Goal: Task Accomplishment & Management: Use online tool/utility

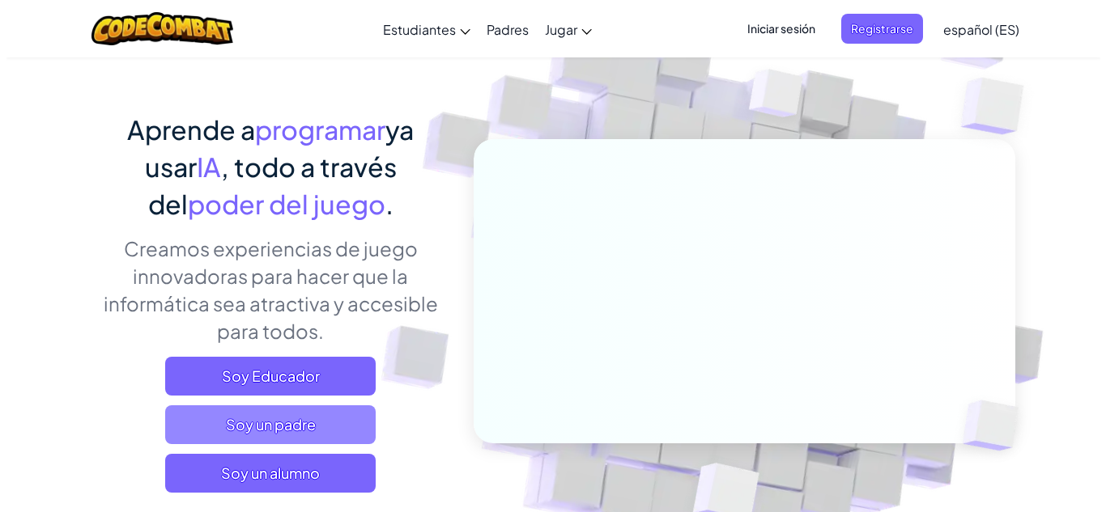
scroll to position [162, 0]
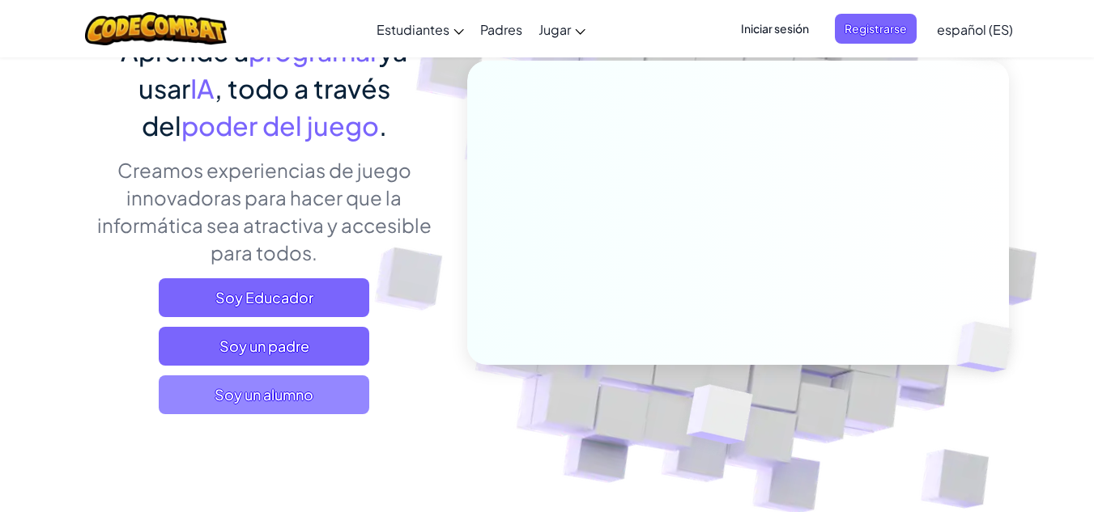
click at [302, 409] on span "Soy un alumno" at bounding box center [264, 395] width 210 height 39
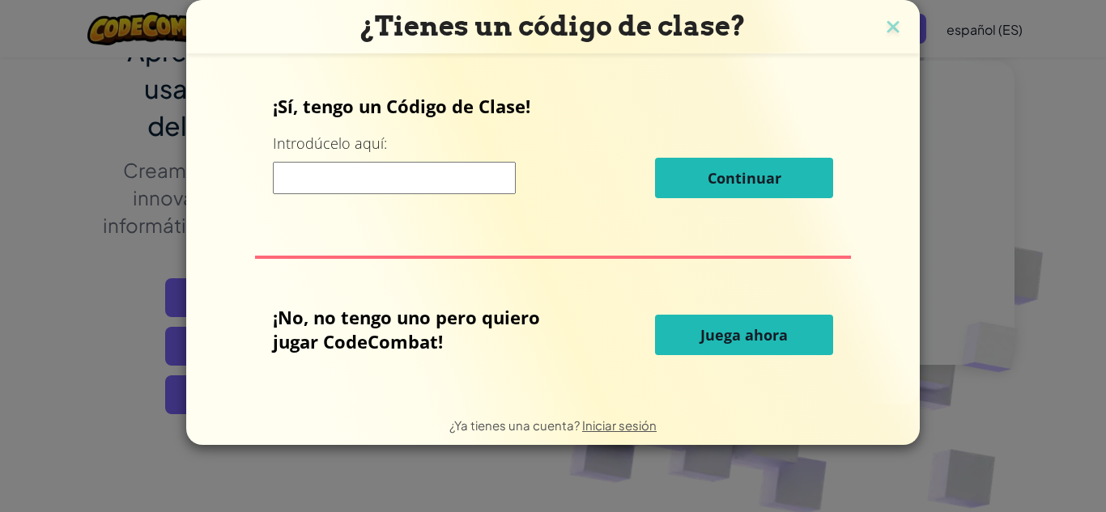
click at [701, 342] on font "Juega ahora" at bounding box center [743, 334] width 87 height 19
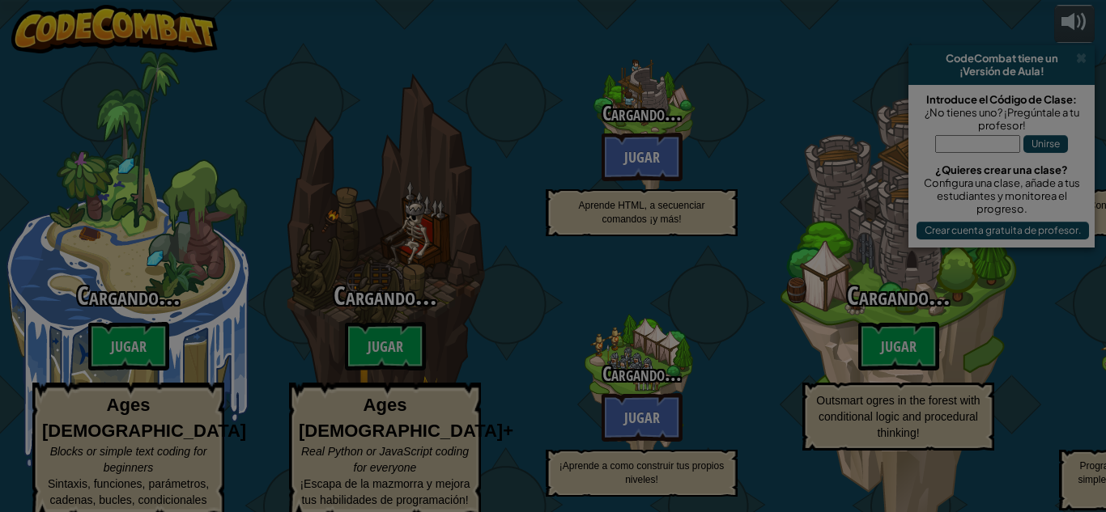
select select "es-ES"
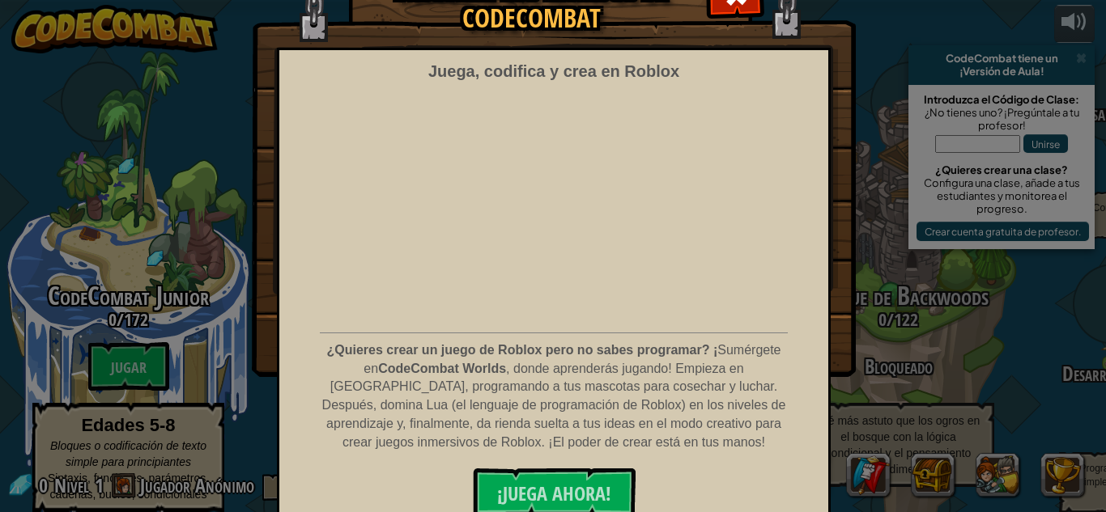
scroll to position [109, 0]
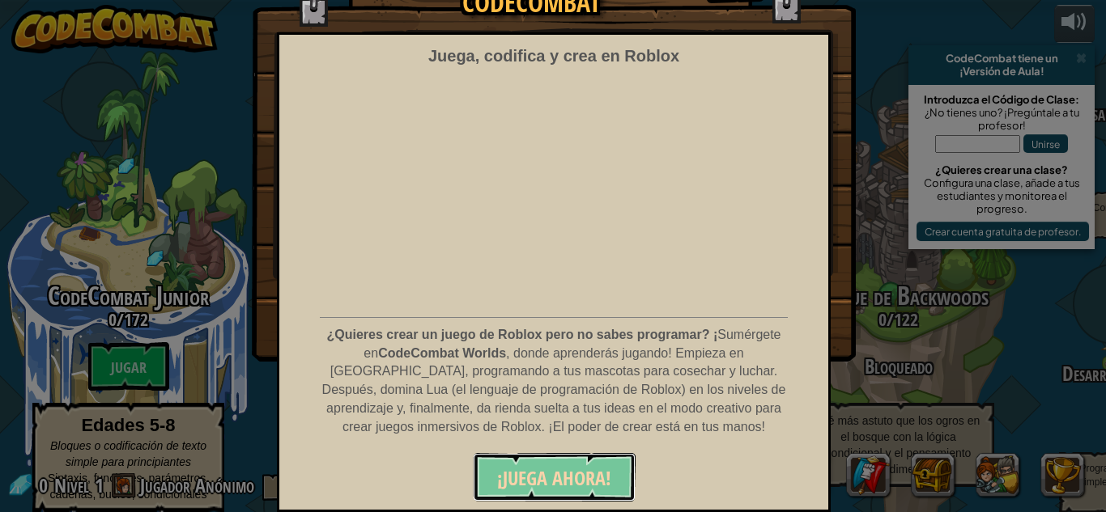
click at [600, 475] on font "¡JUEGA AHORA!" at bounding box center [554, 478] width 114 height 26
click at [585, 469] on font "¡JUEGA AHORA!" at bounding box center [554, 478] width 114 height 26
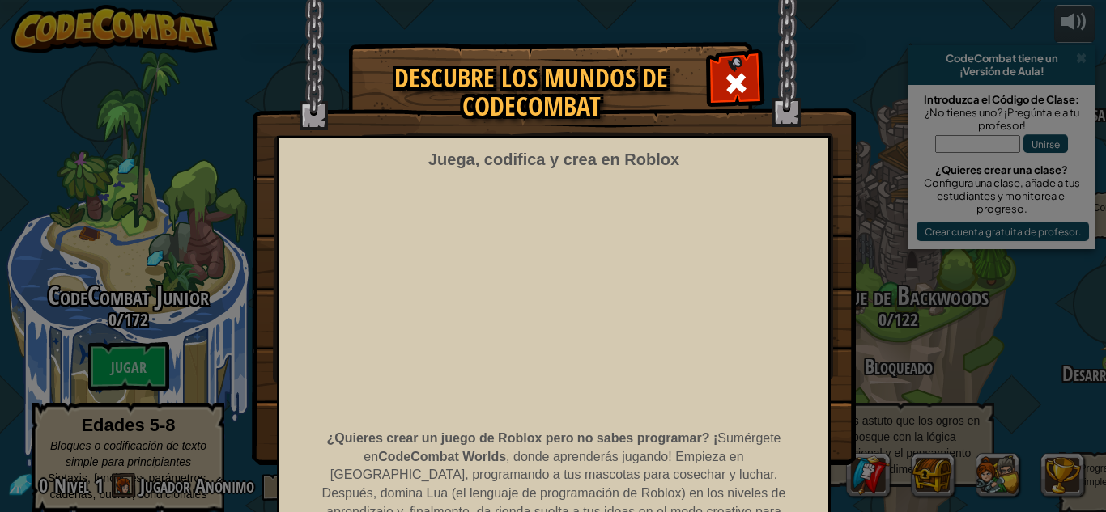
scroll to position [0, 0]
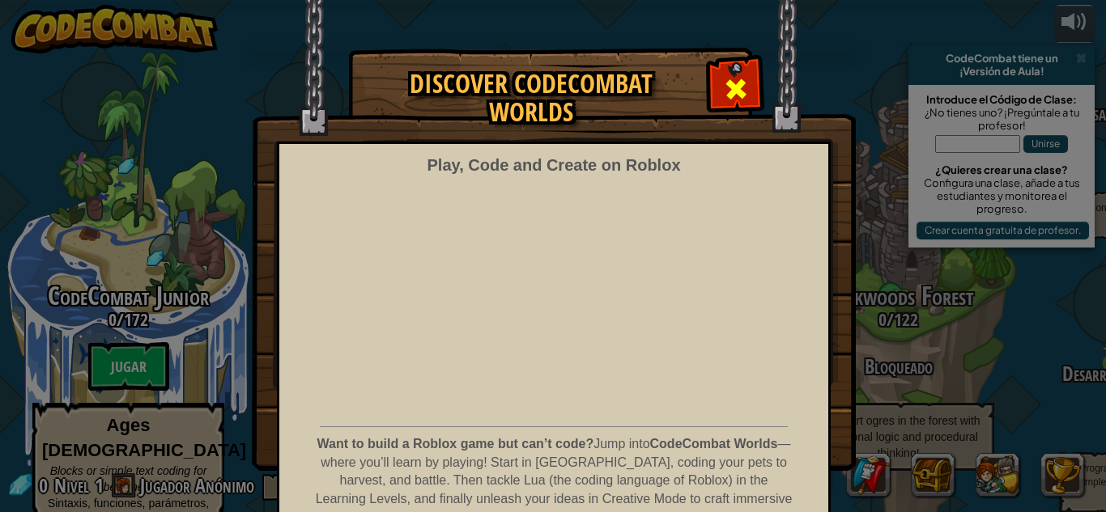
click at [731, 84] on span at bounding box center [736, 89] width 26 height 26
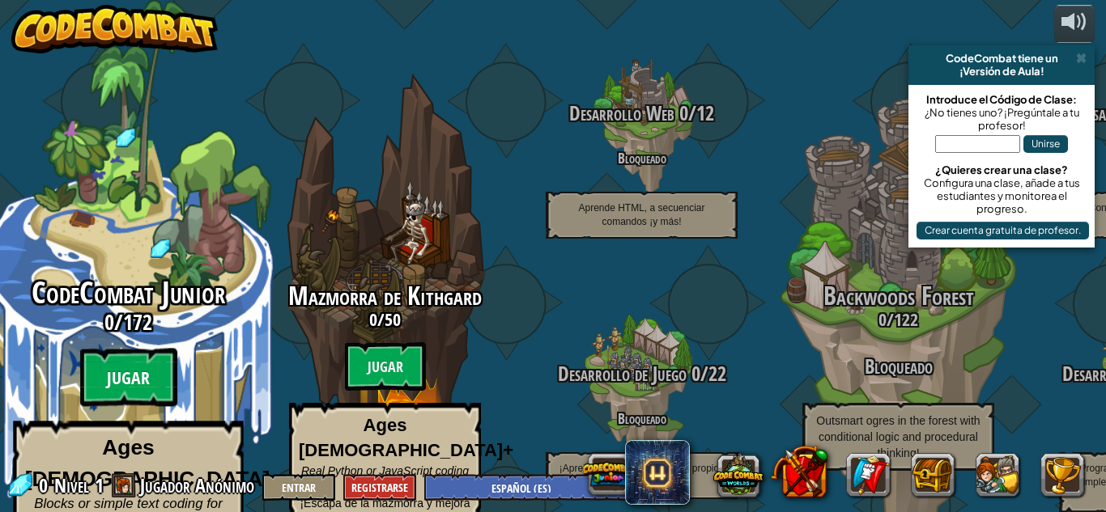
click at [127, 349] on btn "Jugar" at bounding box center [128, 378] width 97 height 58
select select "es-ES"
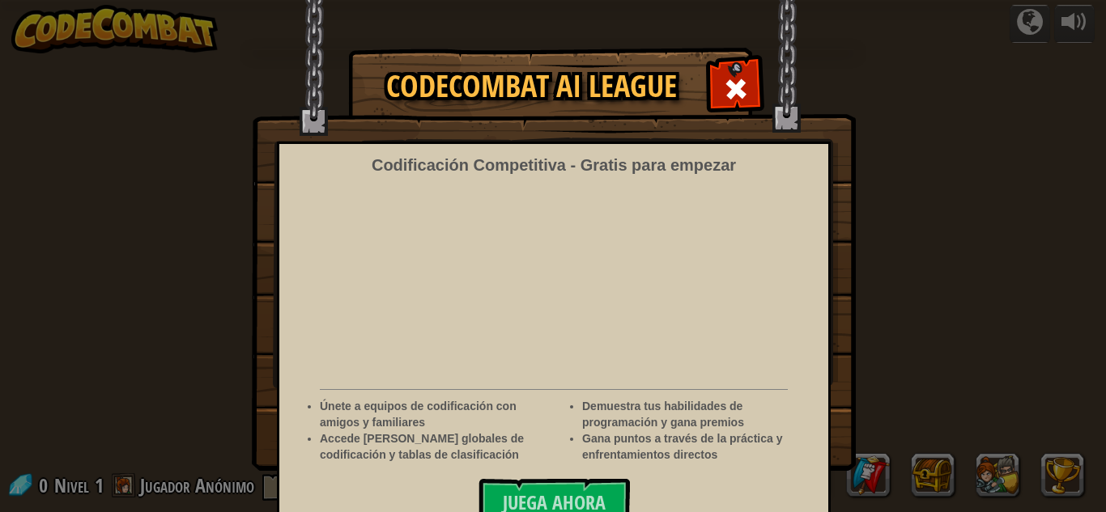
select select "es-ES"
click at [738, 91] on span at bounding box center [736, 89] width 26 height 26
select select "es-ES"
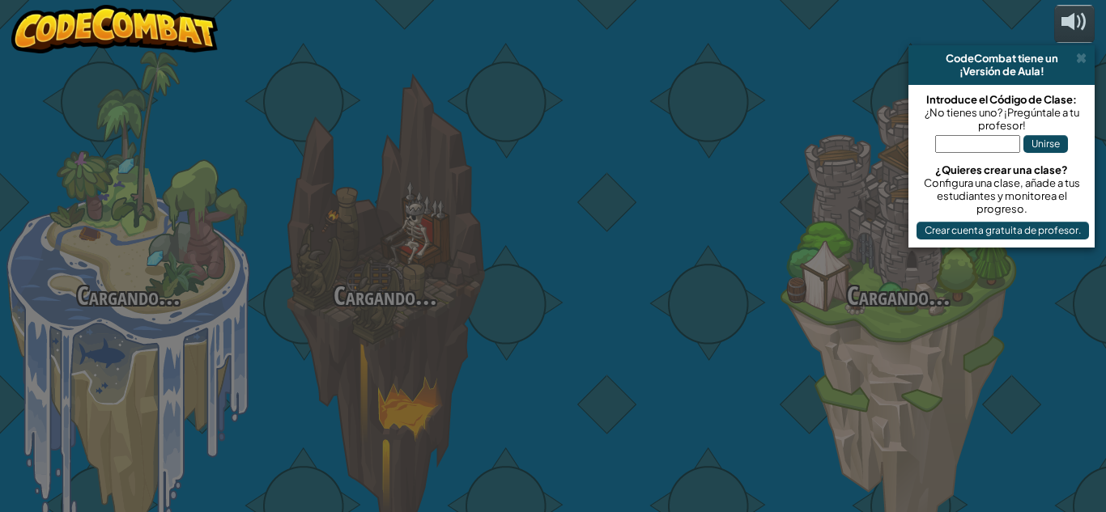
select select "es-ES"
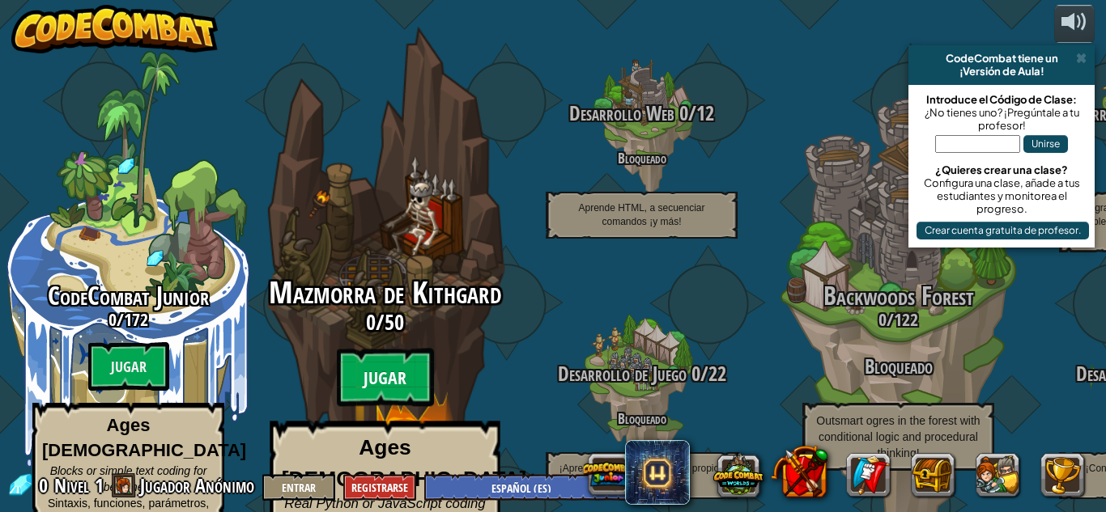
click at [407, 353] on btn "Jugar" at bounding box center [385, 378] width 97 height 58
select select "es-ES"
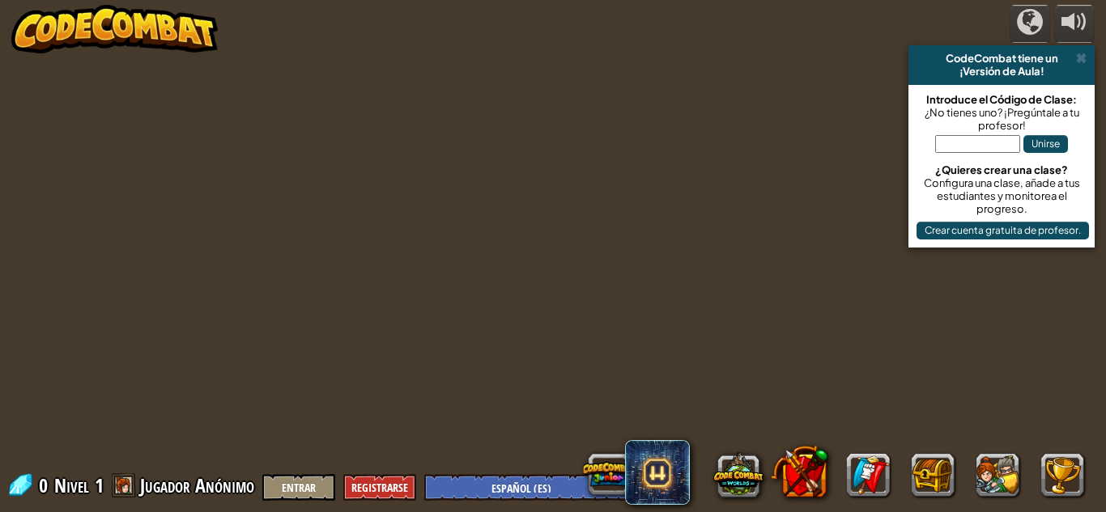
select select "es-ES"
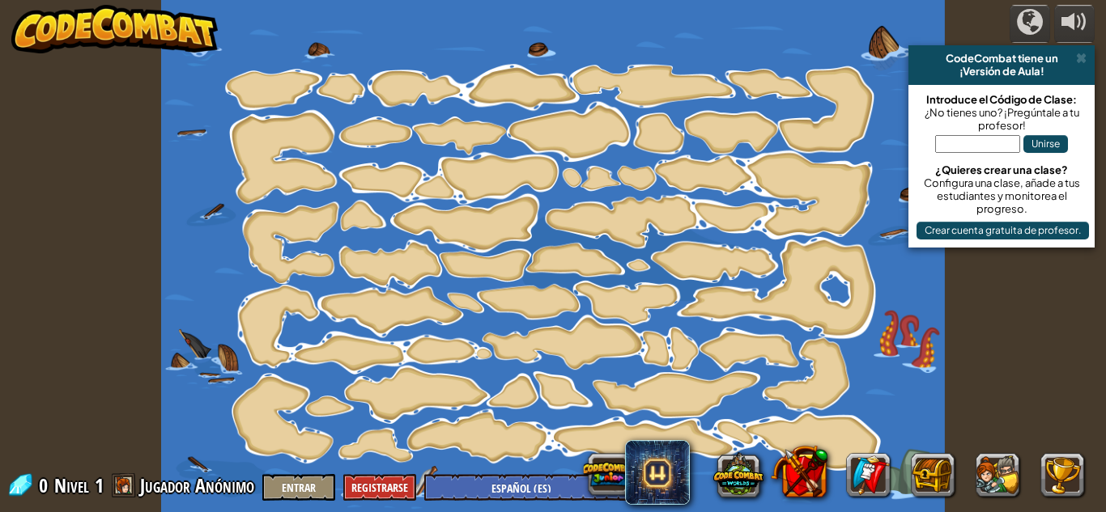
select select "es-ES"
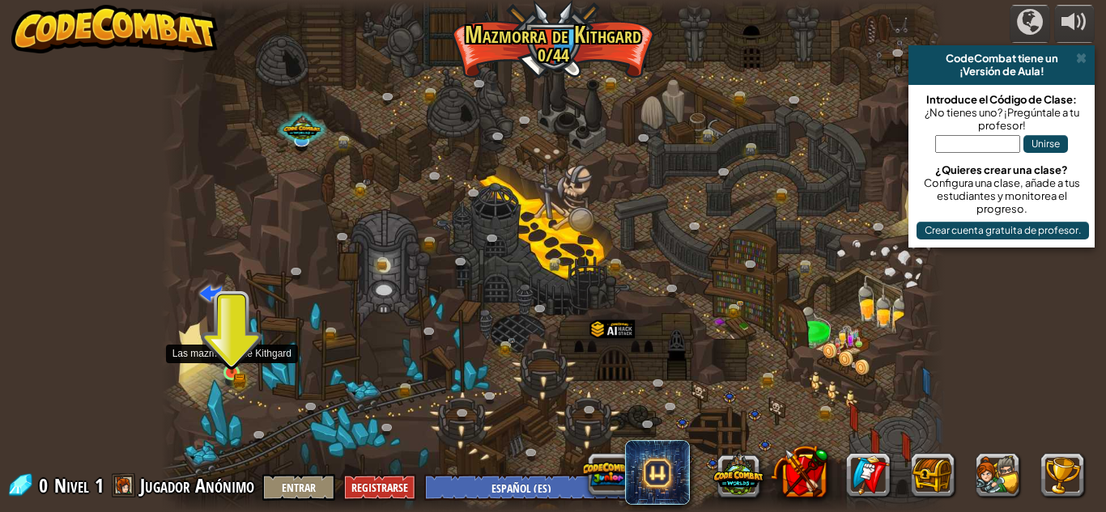
click at [234, 354] on img at bounding box center [232, 354] width 19 height 40
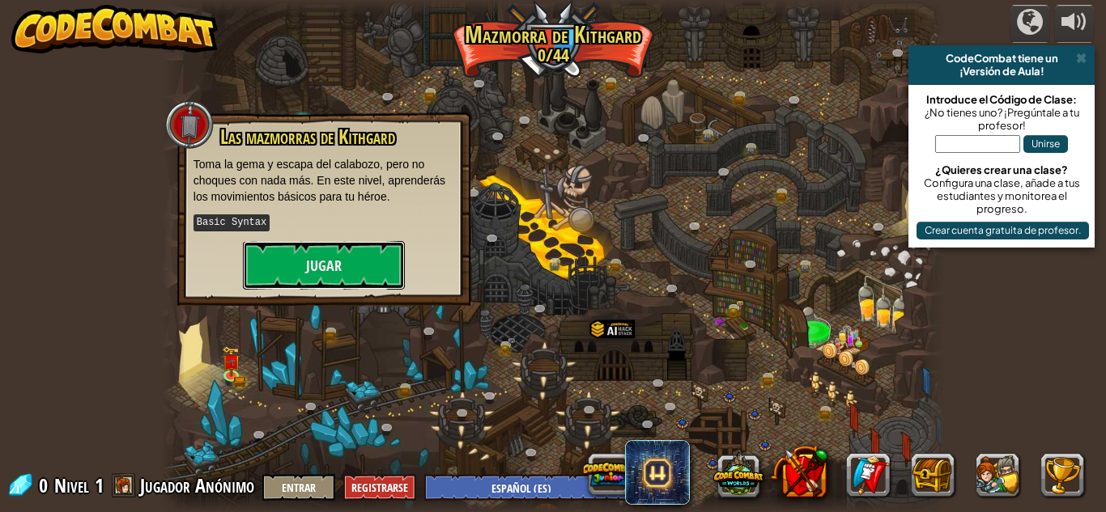
click at [294, 270] on button "Jugar" at bounding box center [324, 265] width 162 height 49
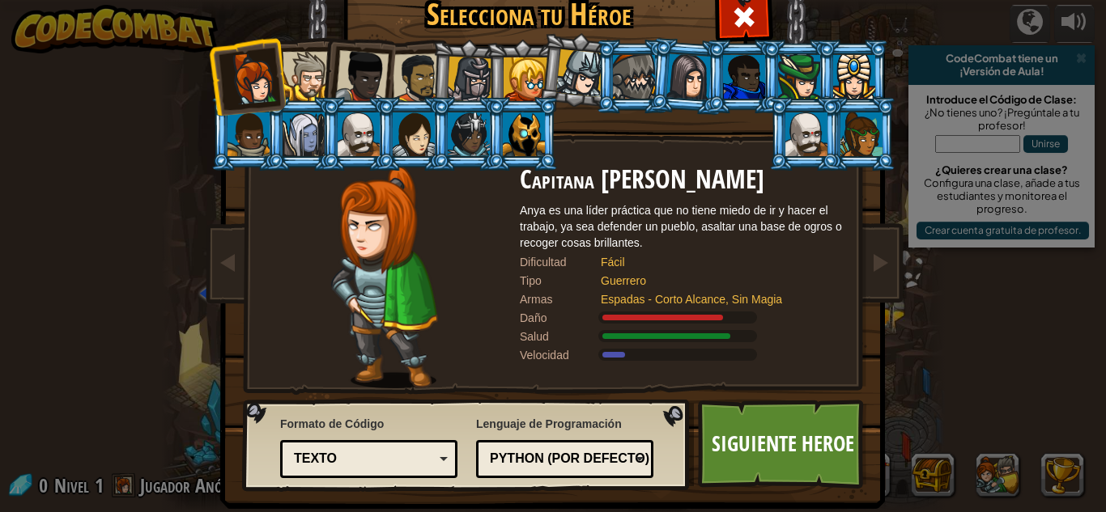
click at [394, 458] on div "Texto" at bounding box center [364, 459] width 140 height 19
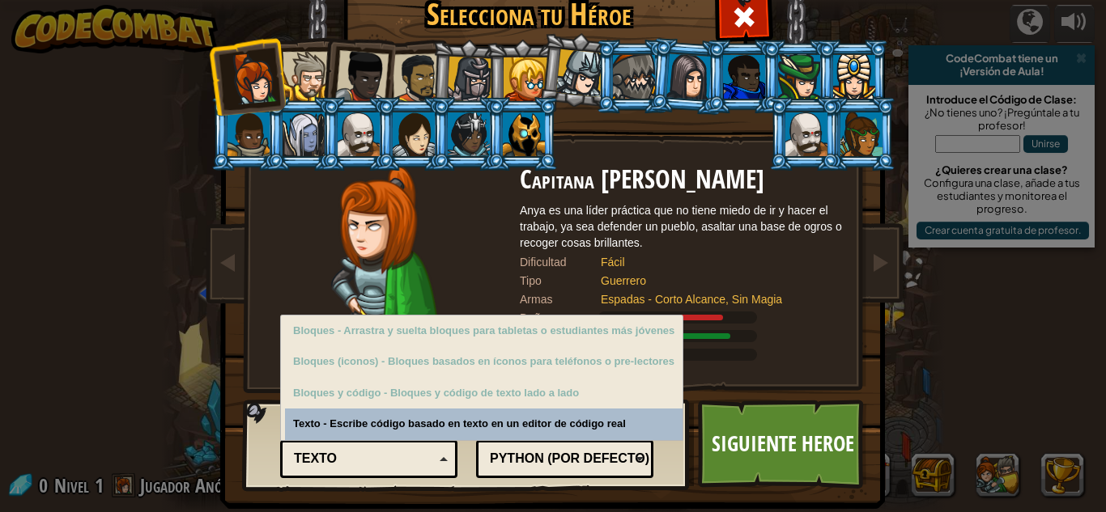
click at [394, 458] on div "Texto" at bounding box center [364, 459] width 140 height 19
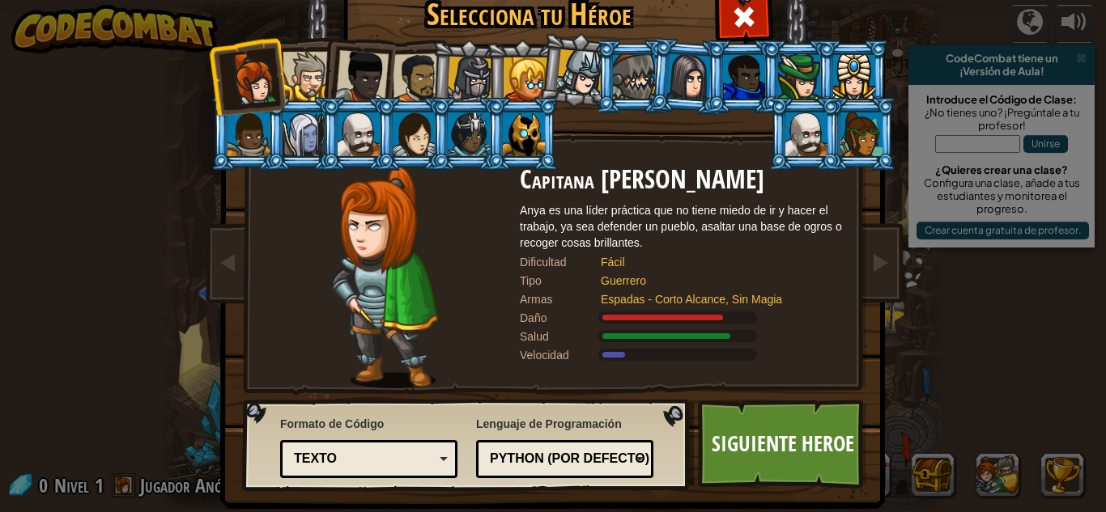
click at [421, 127] on div at bounding box center [414, 135] width 42 height 44
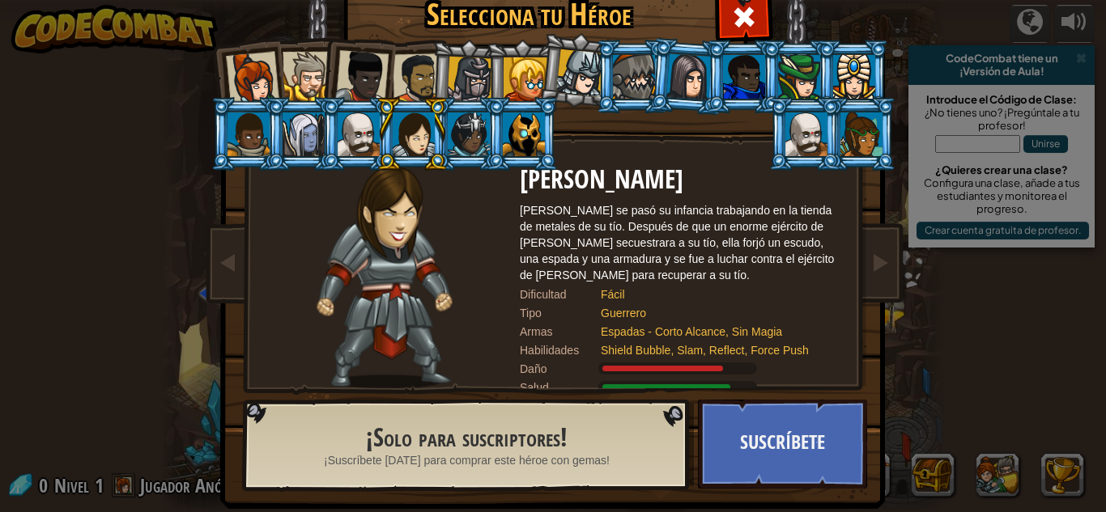
click at [525, 60] on div at bounding box center [526, 79] width 44 height 44
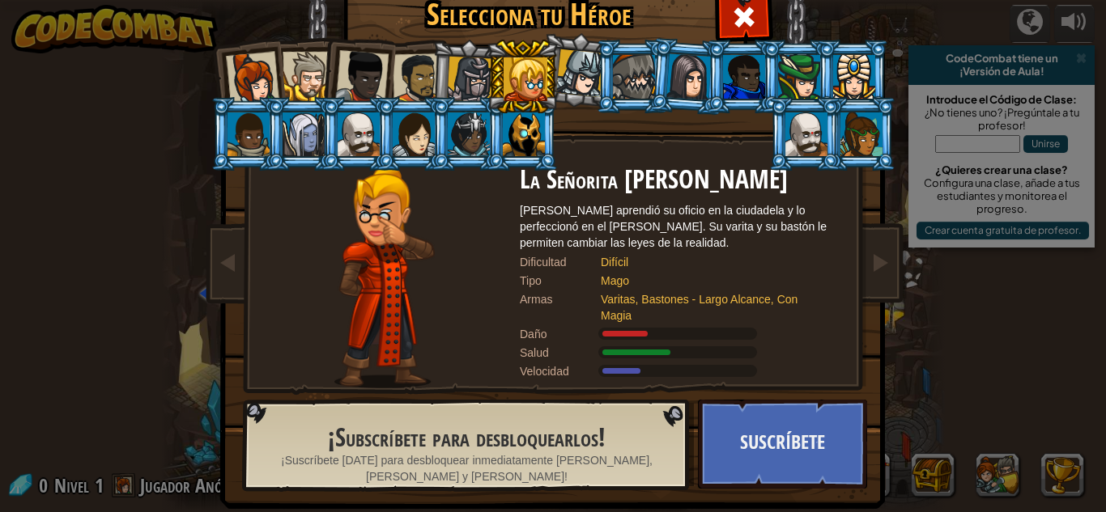
click at [258, 80] on div at bounding box center [252, 78] width 53 height 53
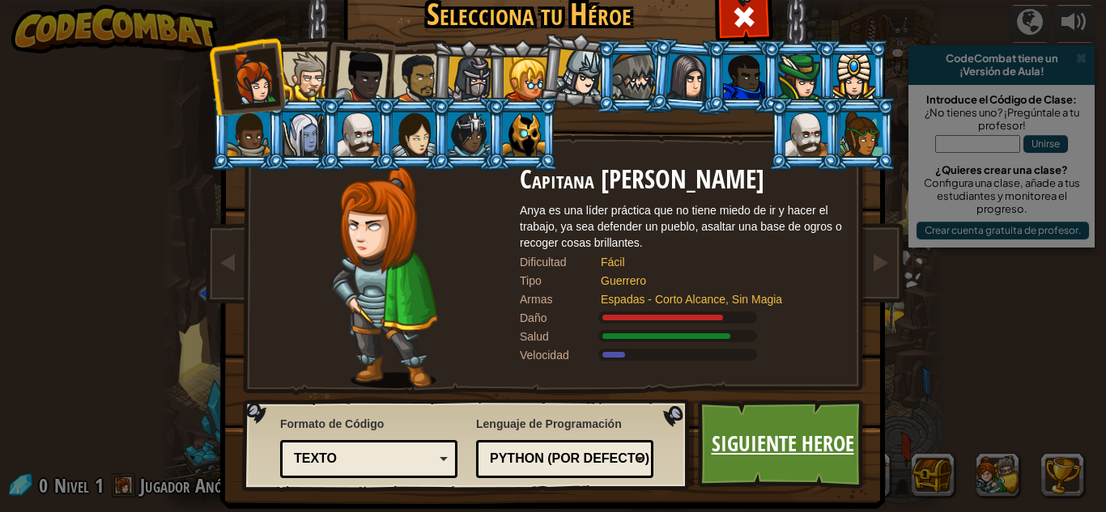
click at [728, 433] on link "Siguiente Heroe" at bounding box center [782, 444] width 169 height 89
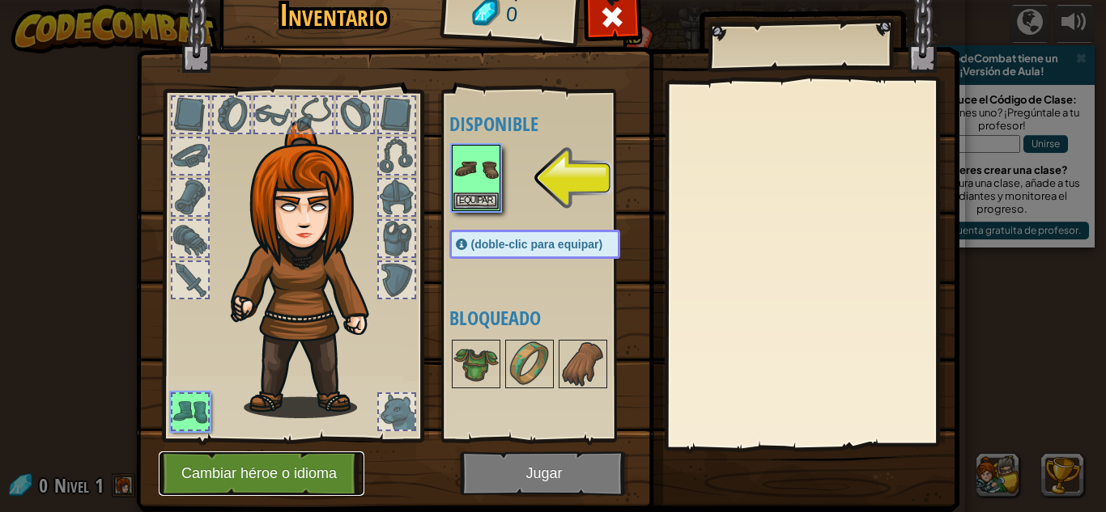
drag, startPoint x: 227, startPoint y: 473, endPoint x: 593, endPoint y: 452, distance: 366.5
click at [593, 452] on div "Inventario 0 Disponible Equipar (doble-clic para equipar) Bloqueado [GEOGRAPHIC…" at bounding box center [553, 247] width 823 height 534
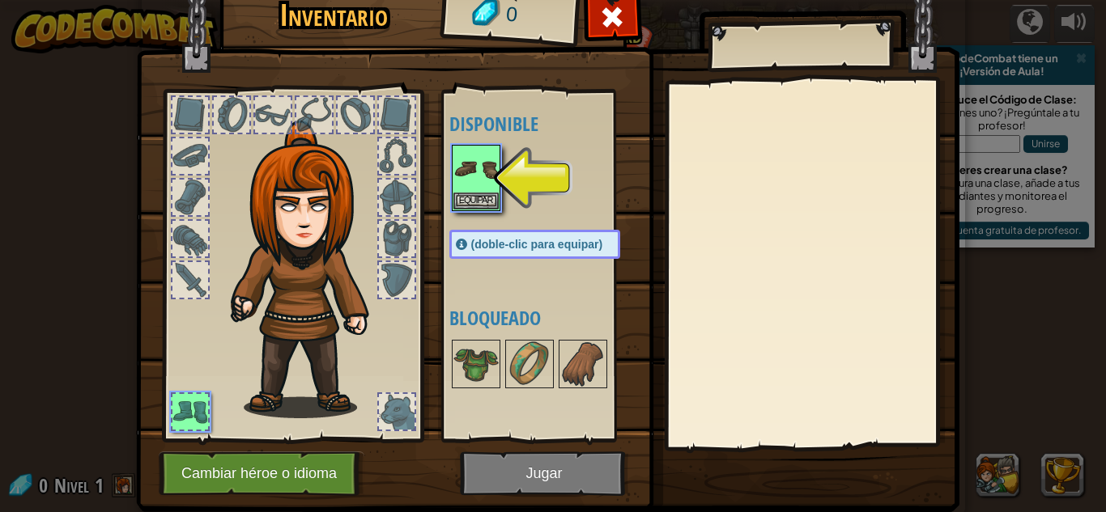
click at [580, 475] on img at bounding box center [547, 219] width 823 height 588
click at [450, 152] on div "Disponible Equipar (doble-clic para equipar) Bloqueado" at bounding box center [550, 266] width 203 height 338
click at [458, 177] on img at bounding box center [475, 169] width 45 height 45
click at [461, 202] on button "Equipar" at bounding box center [475, 200] width 45 height 17
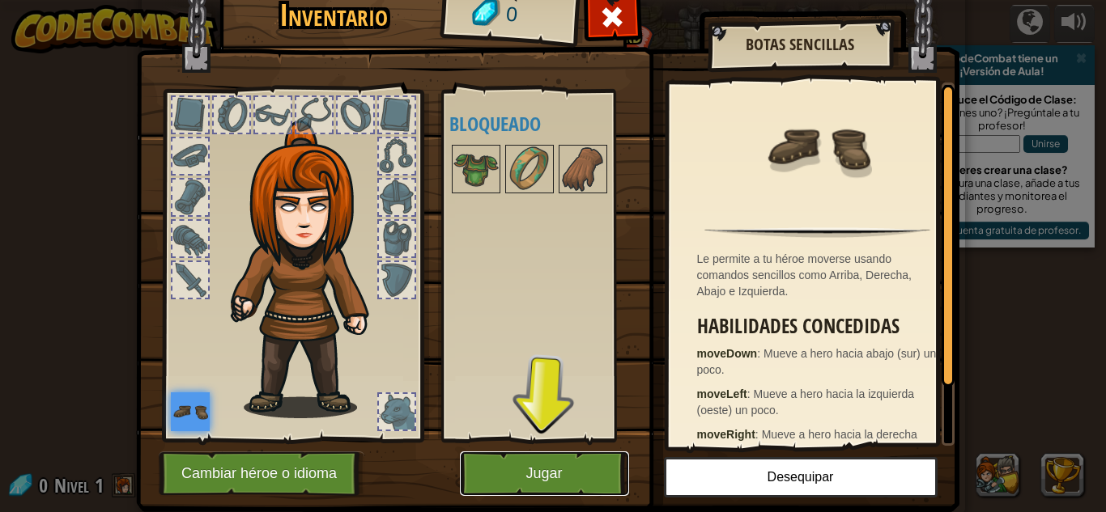
click at [554, 487] on button "Jugar" at bounding box center [544, 474] width 169 height 45
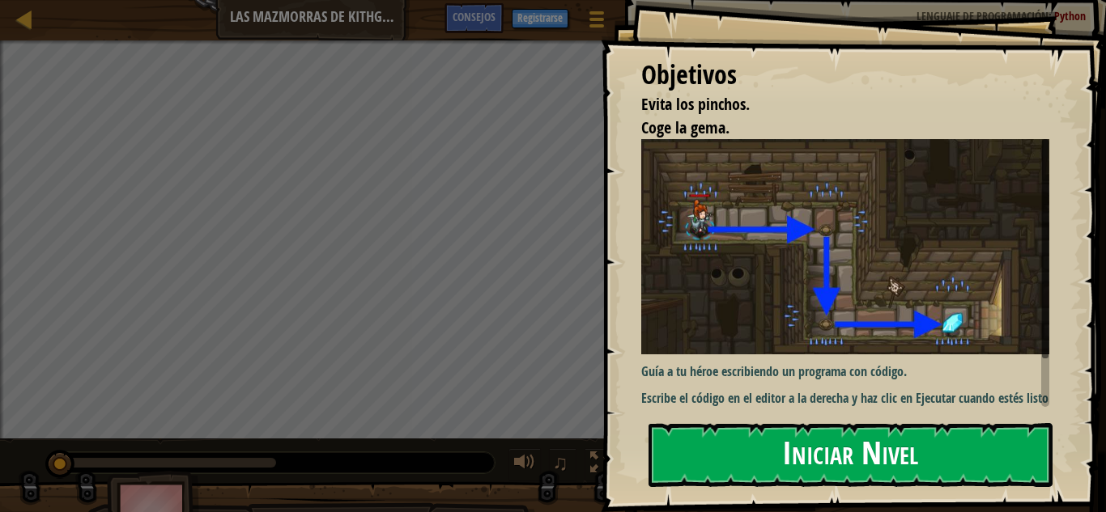
click at [810, 423] on button "Iniciar Nivel" at bounding box center [850, 455] width 404 height 64
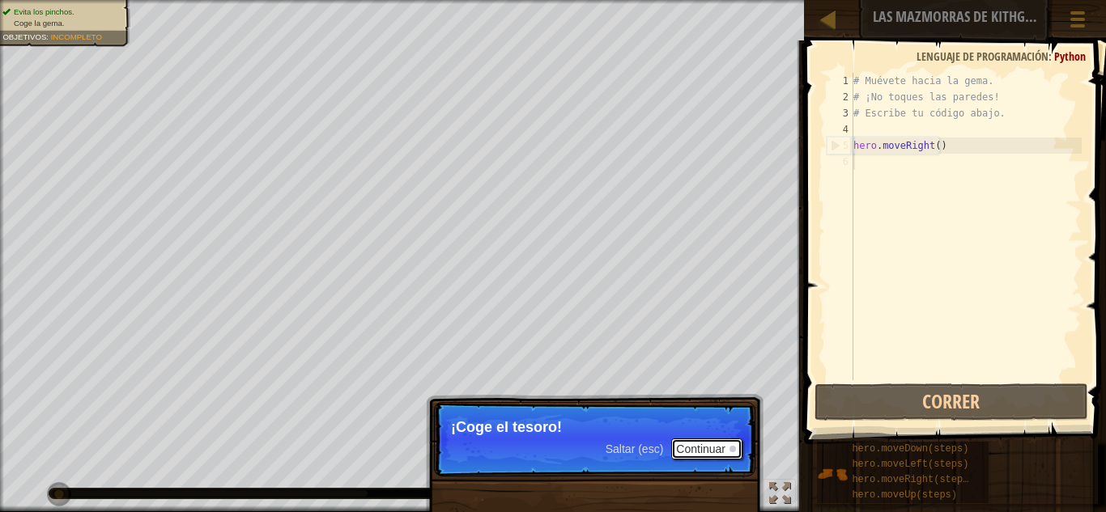
click at [694, 452] on button "Continuar" at bounding box center [706, 449] width 71 height 21
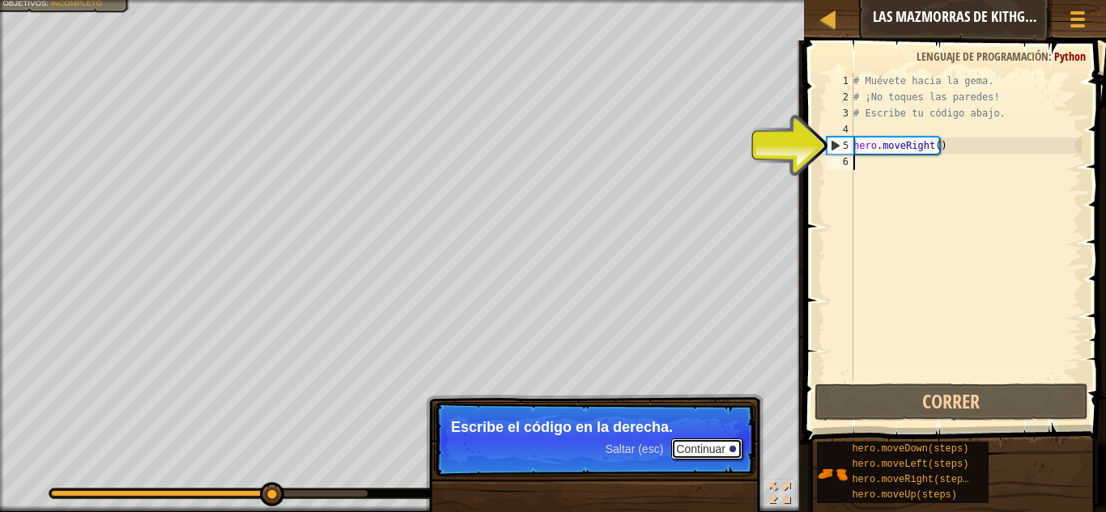
click at [695, 453] on button "Continuar" at bounding box center [706, 449] width 71 height 21
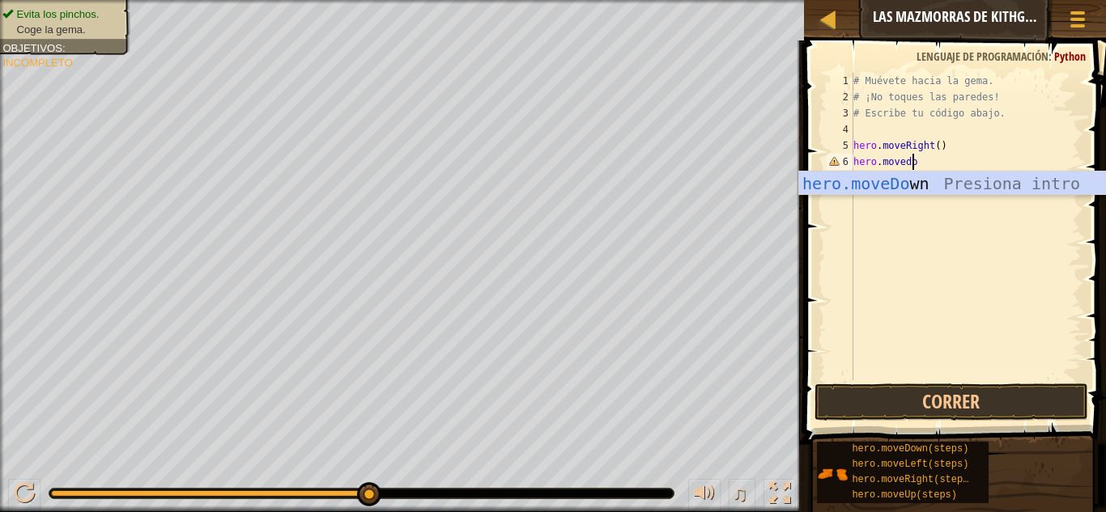
scroll to position [7, 5]
type textarea "hero.movedown"
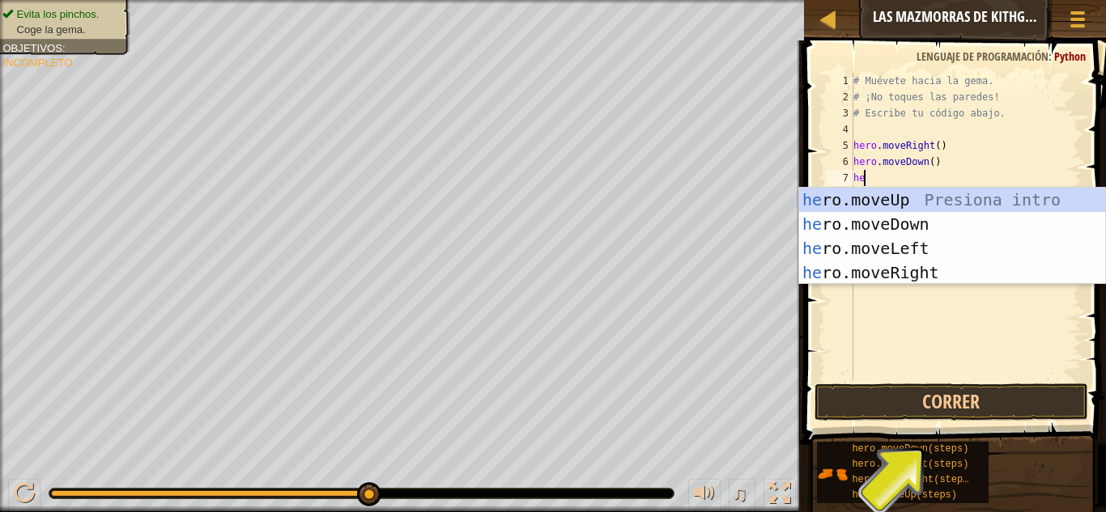
type textarea "hee"
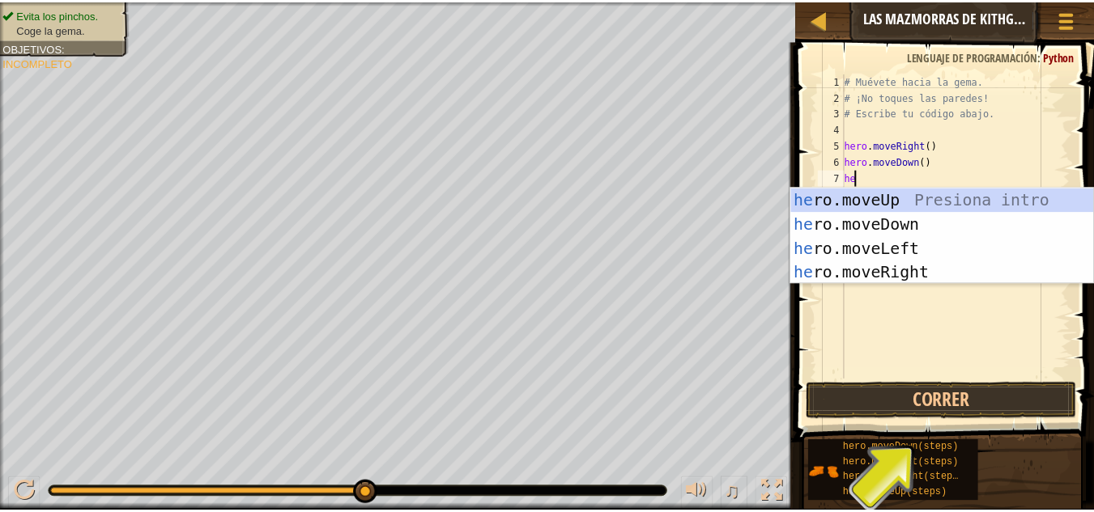
scroll to position [7, 1]
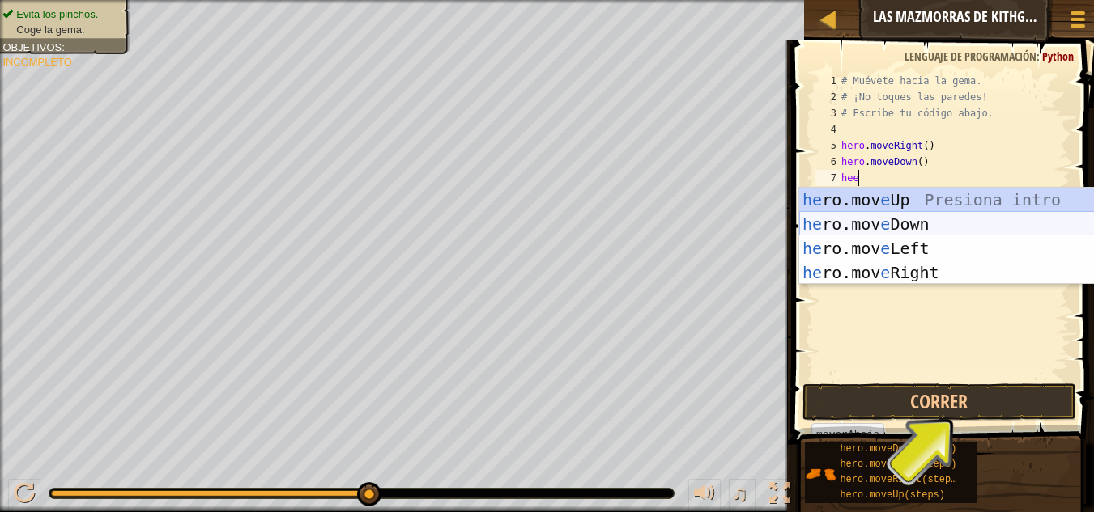
click at [948, 230] on div "he ro.mov e Up Presiona intro he ro.mov e Down Presiona intro he ro.mov e Left …" at bounding box center [952, 261] width 306 height 146
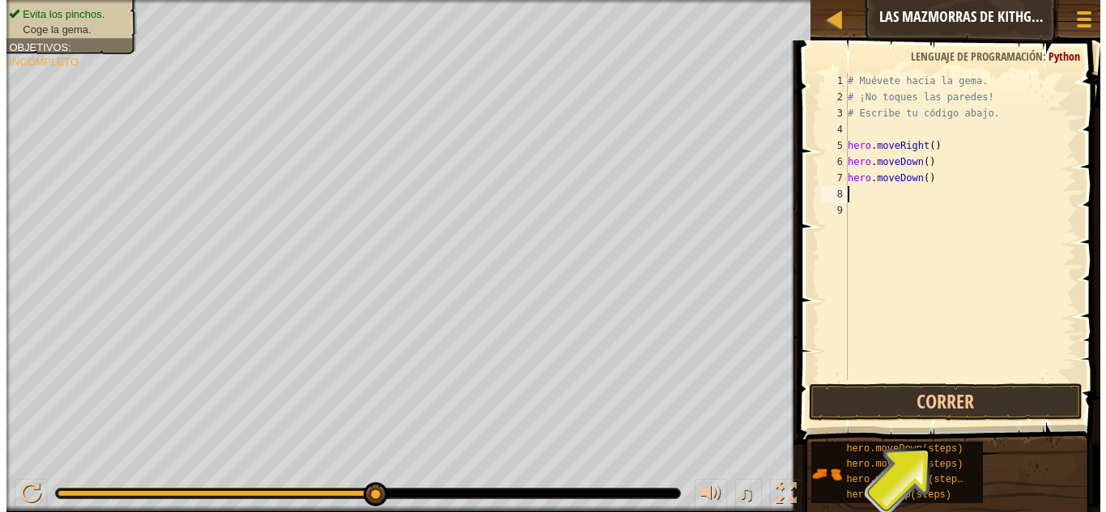
scroll to position [7, 0]
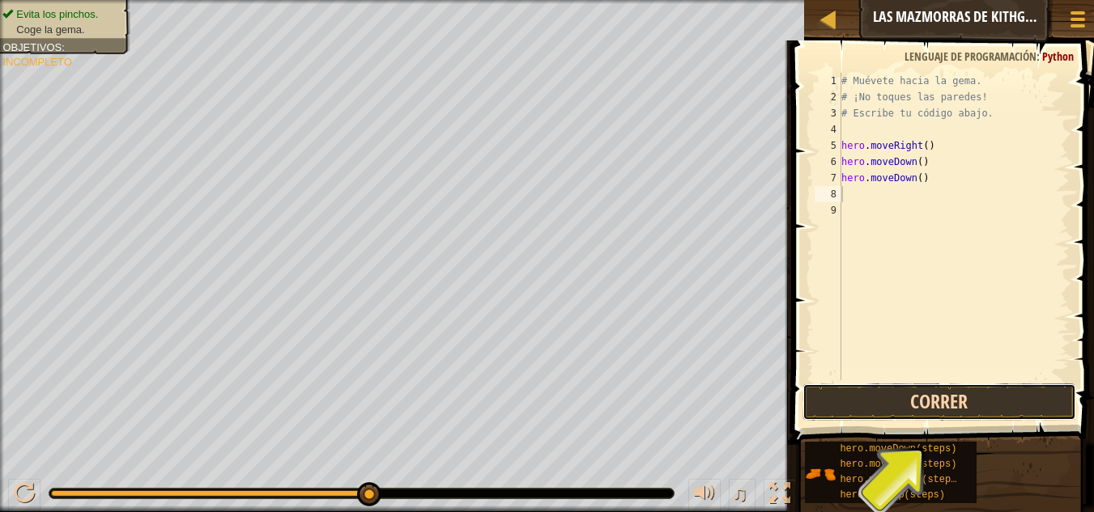
click at [940, 409] on button "Correr" at bounding box center [939, 402] width 274 height 37
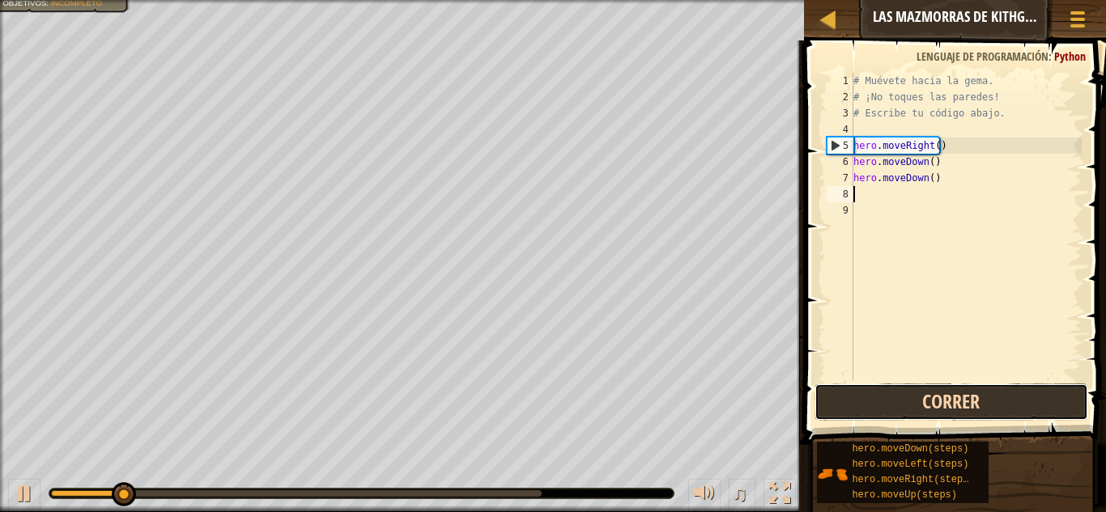
click at [940, 409] on button "Correr" at bounding box center [951, 402] width 274 height 37
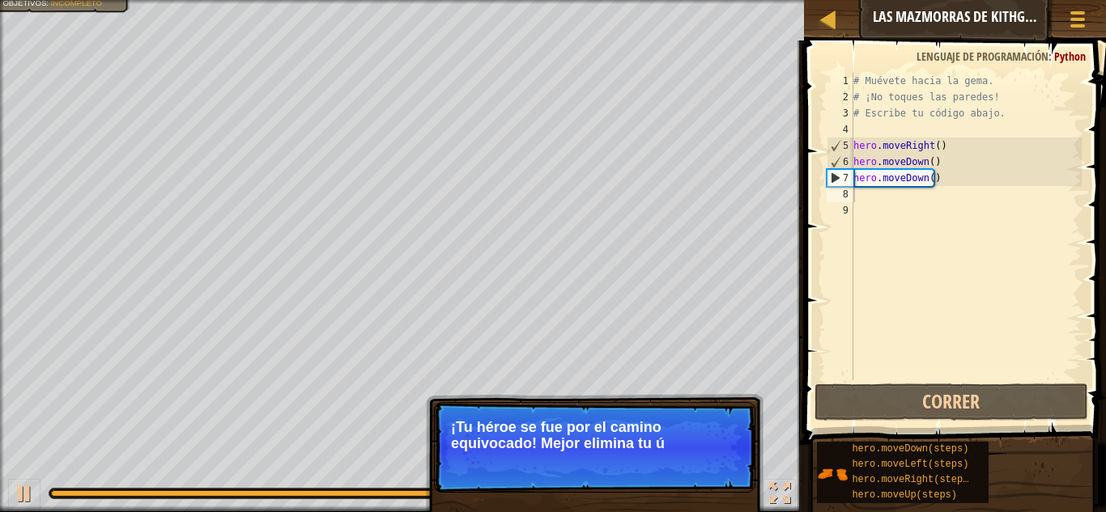
click at [568, 430] on p "¡Tu héroe se fue por el camino equivocado! Mejor elimina tu ú" at bounding box center [594, 435] width 287 height 32
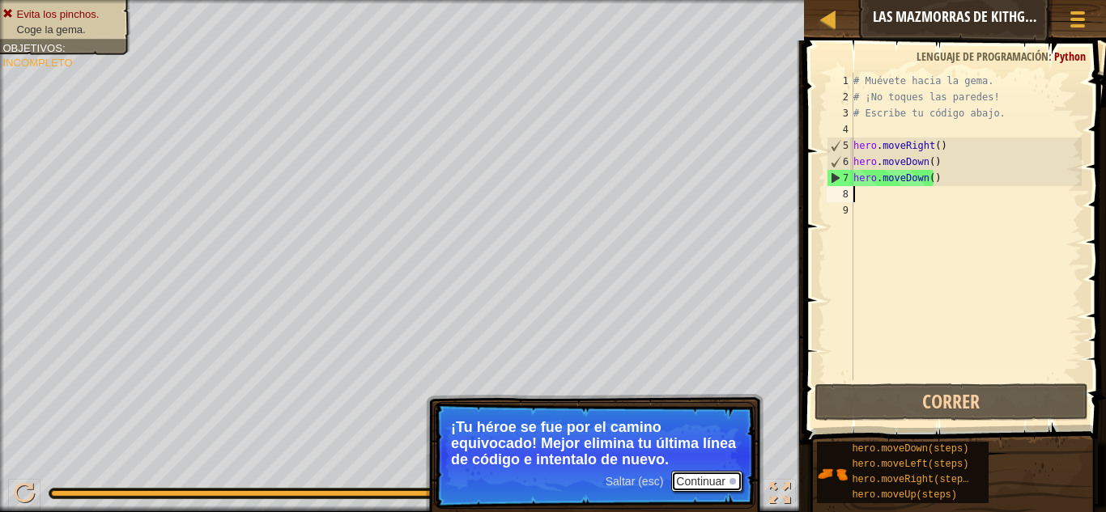
click at [692, 479] on button "Continuar" at bounding box center [706, 481] width 71 height 21
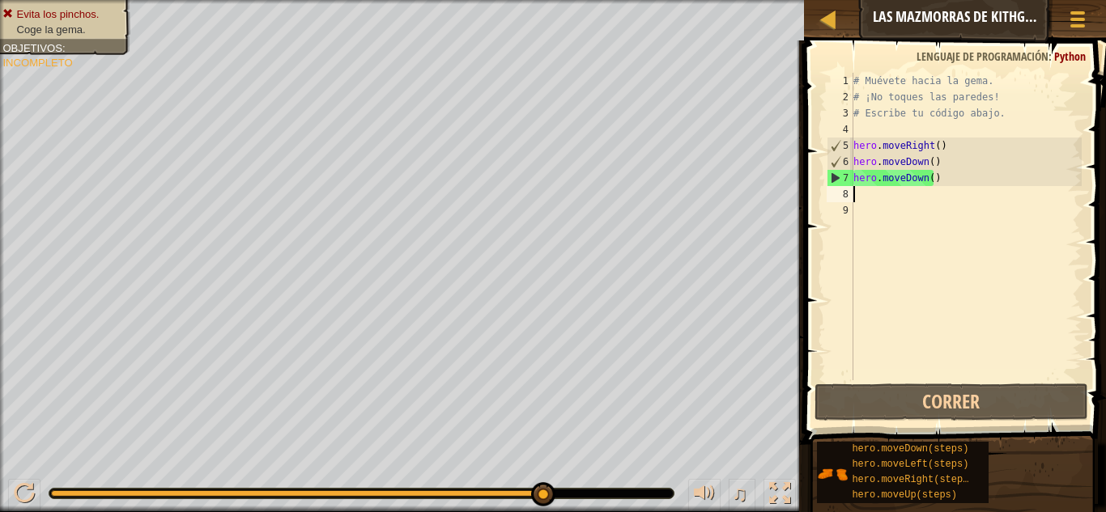
drag, startPoint x: 550, startPoint y: 494, endPoint x: 641, endPoint y: 490, distance: 91.6
type textarea "r"
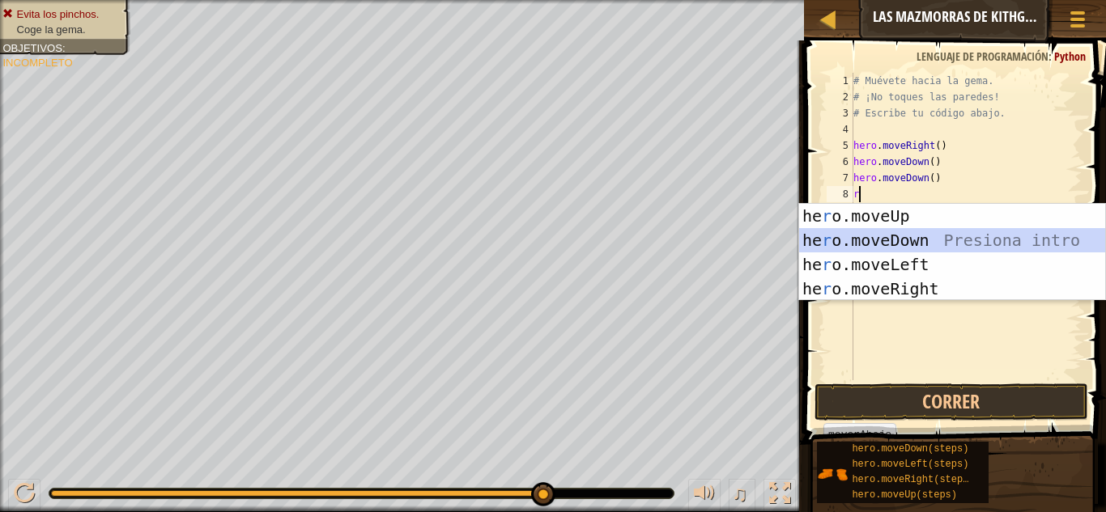
click at [920, 236] on div "he r o.moveUp Presiona intro he r o.moveDown Presiona intro he r o.moveLeft Pre…" at bounding box center [952, 277] width 306 height 146
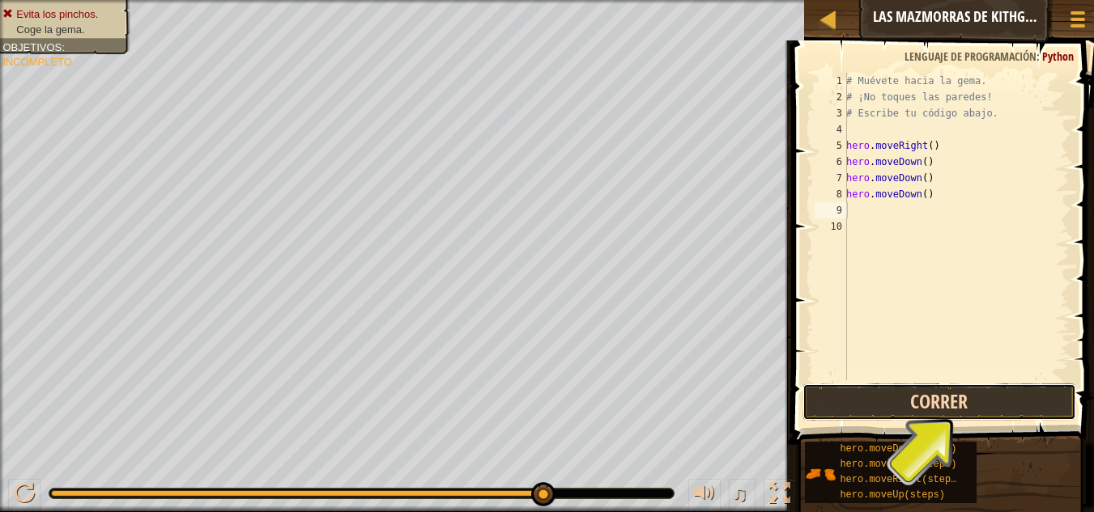
click at [925, 399] on button "Correr" at bounding box center [939, 402] width 274 height 37
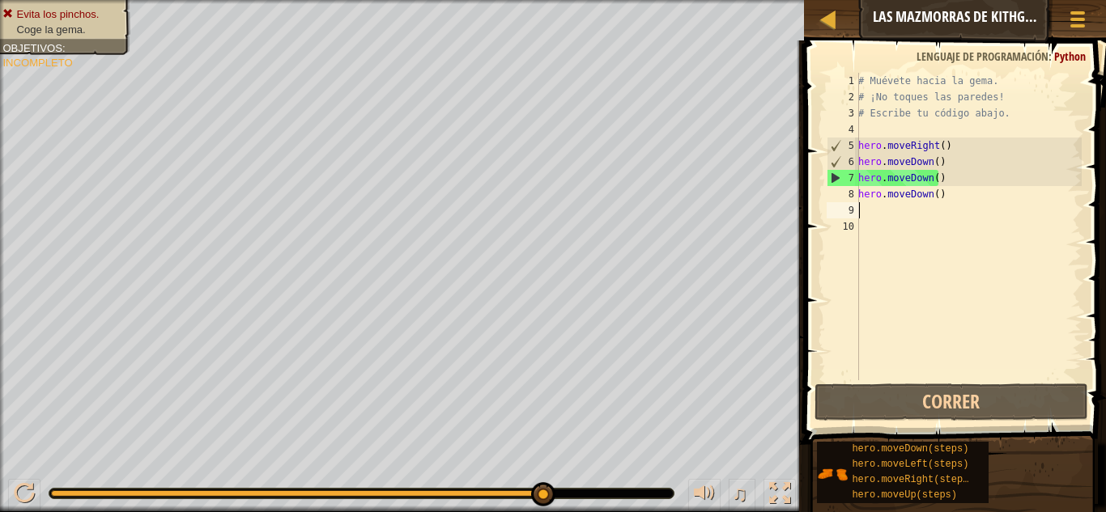
type textarea "h"
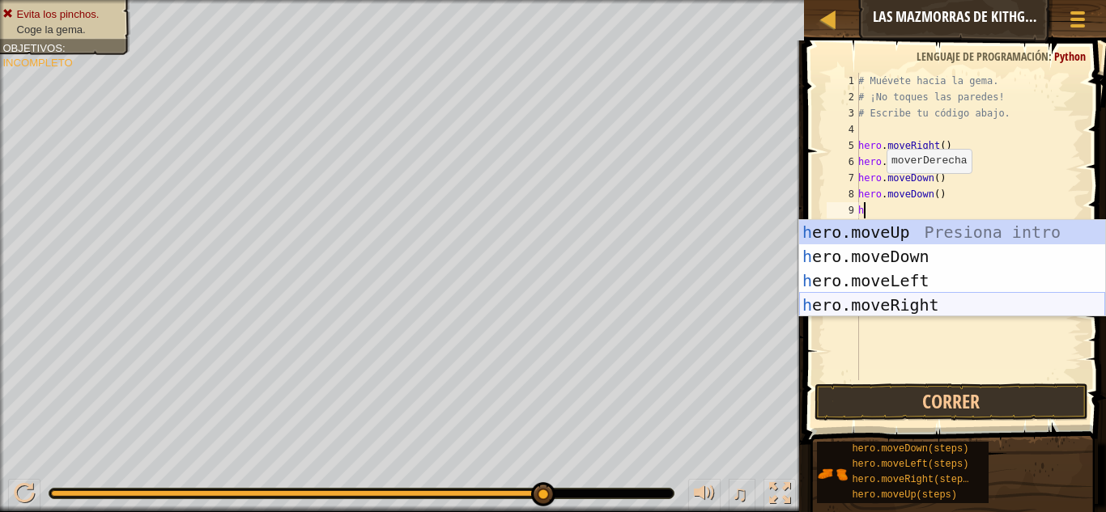
click at [920, 294] on div "h ero.moveUp Presiona intro h ero.moveDown Presiona intro h ero.moveLeft Presio…" at bounding box center [952, 293] width 306 height 146
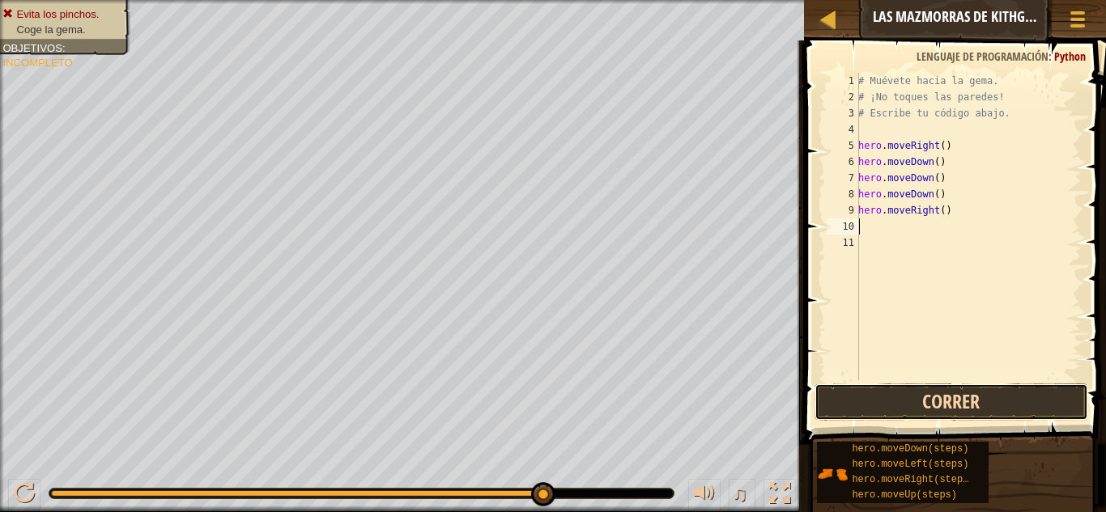
click at [946, 412] on button "Correr" at bounding box center [951, 402] width 274 height 37
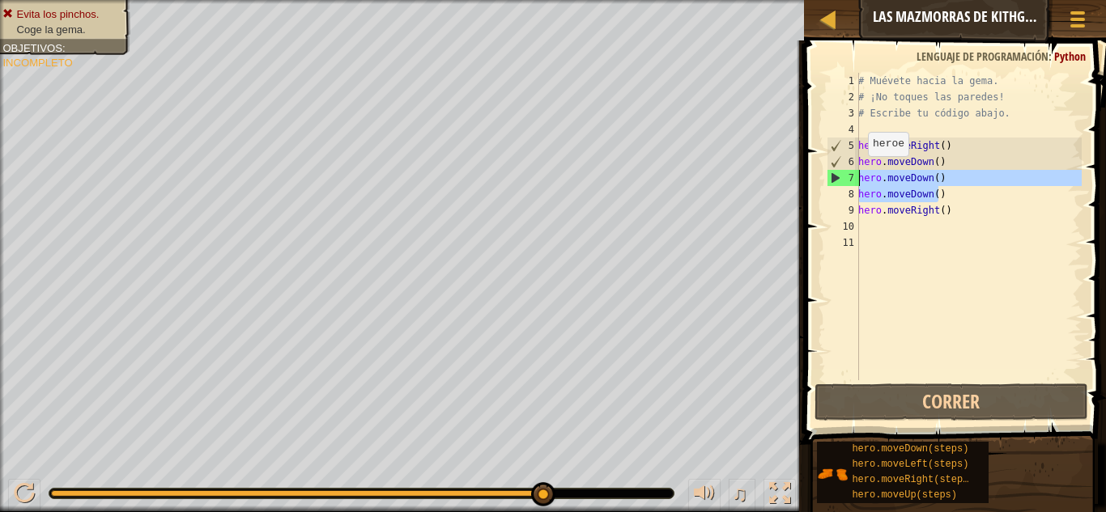
drag, startPoint x: 972, startPoint y: 197, endPoint x: 848, endPoint y: 176, distance: 125.5
click at [848, 176] on div "1 2 3 4 5 6 7 8 9 10 11 # Muévete hacia la gema. # ¡No toques las paredes! # Es…" at bounding box center [952, 227] width 258 height 308
type textarea "hero.moveDown() hero.moveDown()"
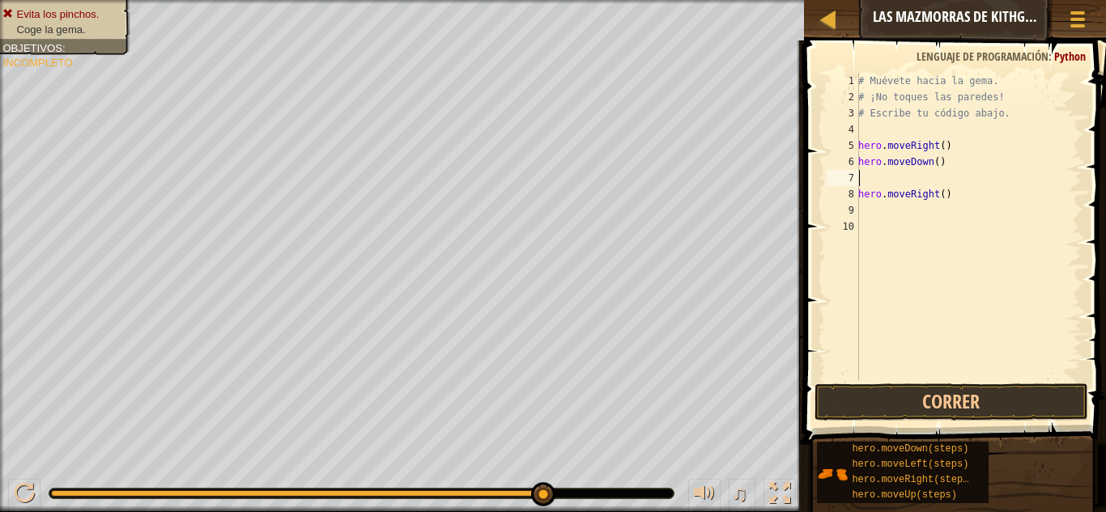
type textarea "hero.moveDown()"
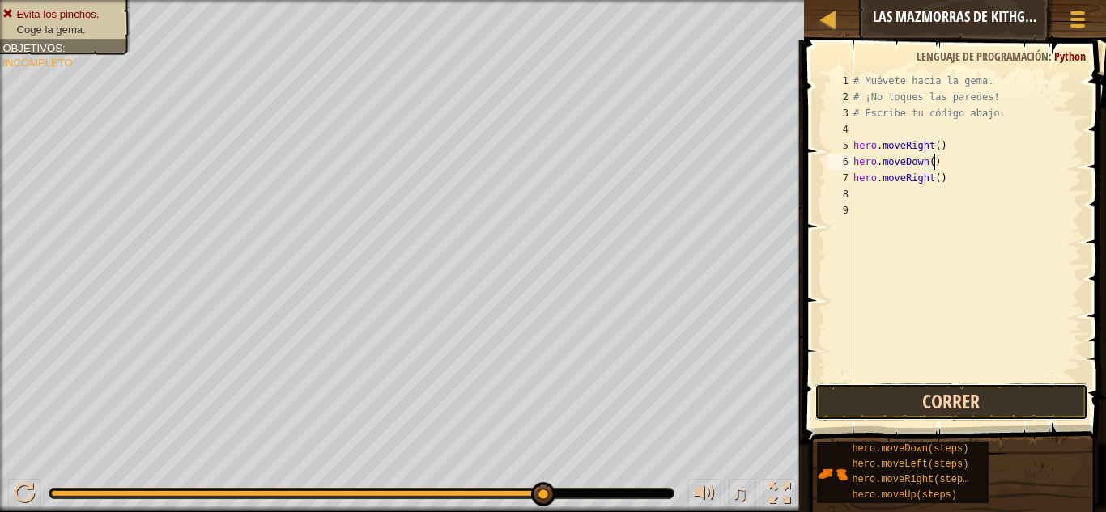
click at [899, 400] on button "Correr" at bounding box center [951, 402] width 274 height 37
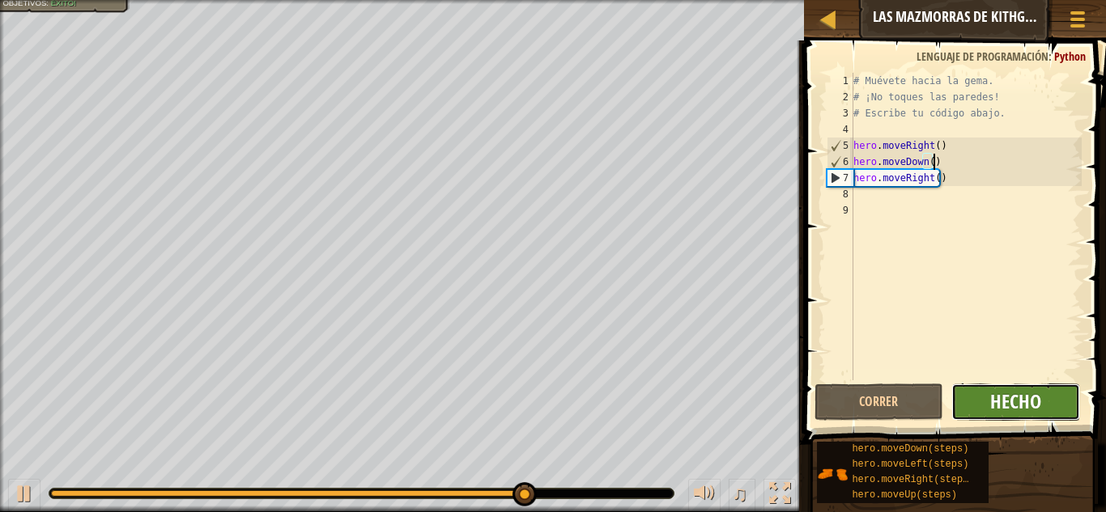
click at [1005, 405] on span "Hecho" at bounding box center [1015, 402] width 51 height 26
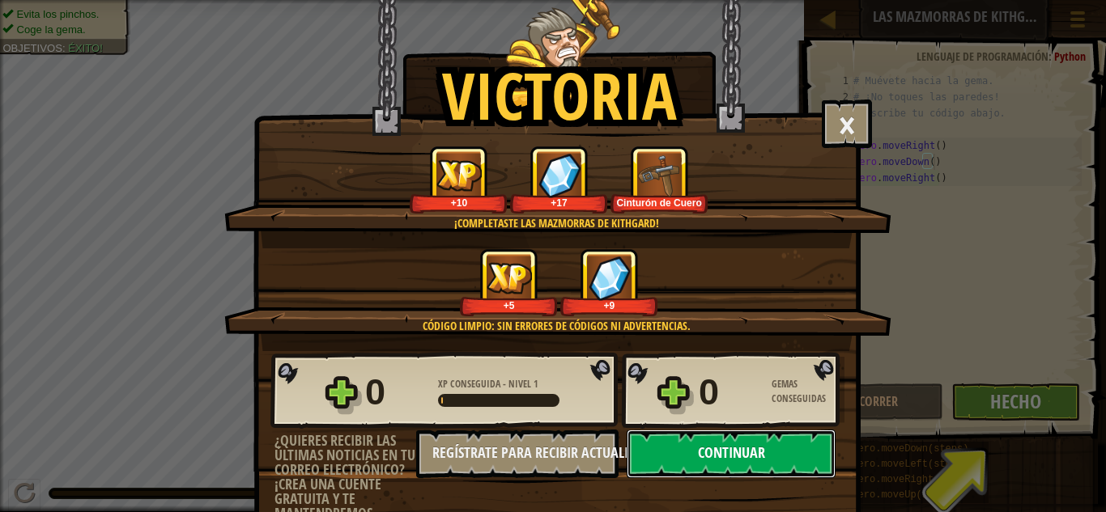
click at [745, 461] on button "Continuar" at bounding box center [731, 454] width 209 height 49
select select "es-ES"
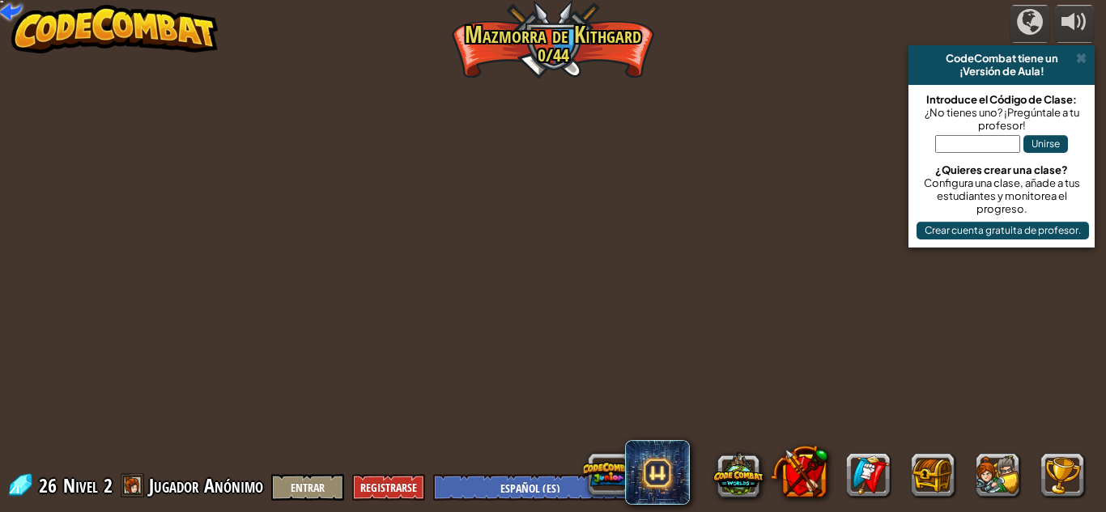
select select "es-ES"
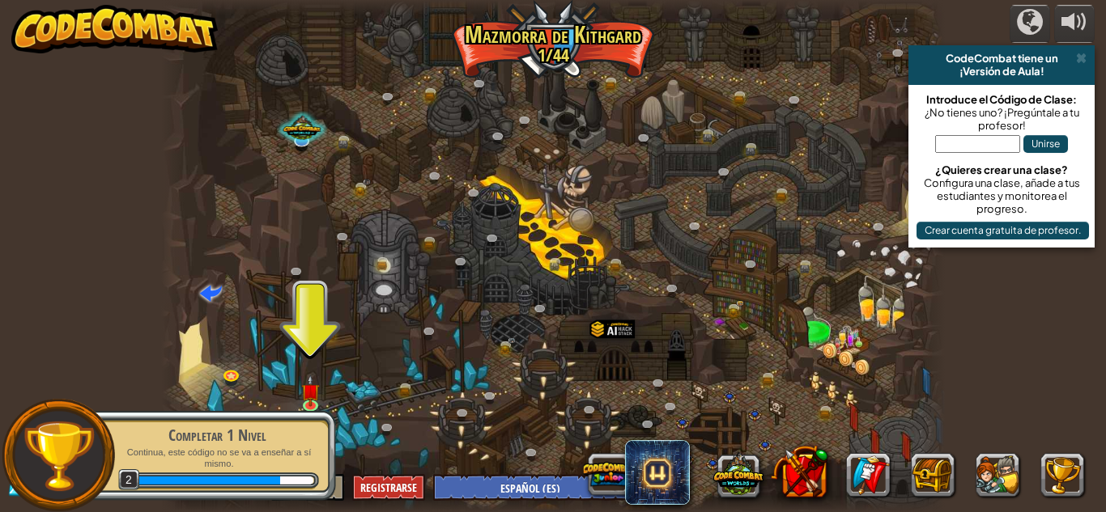
click at [307, 365] on div at bounding box center [553, 256] width 784 height 512
click at [304, 394] on img at bounding box center [310, 384] width 19 height 42
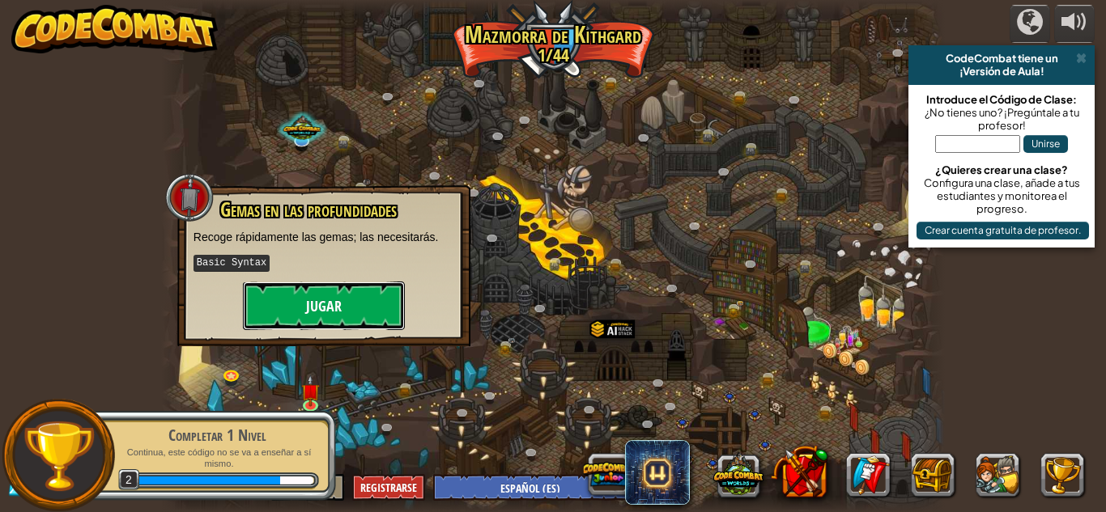
click at [339, 326] on button "Jugar" at bounding box center [324, 306] width 162 height 49
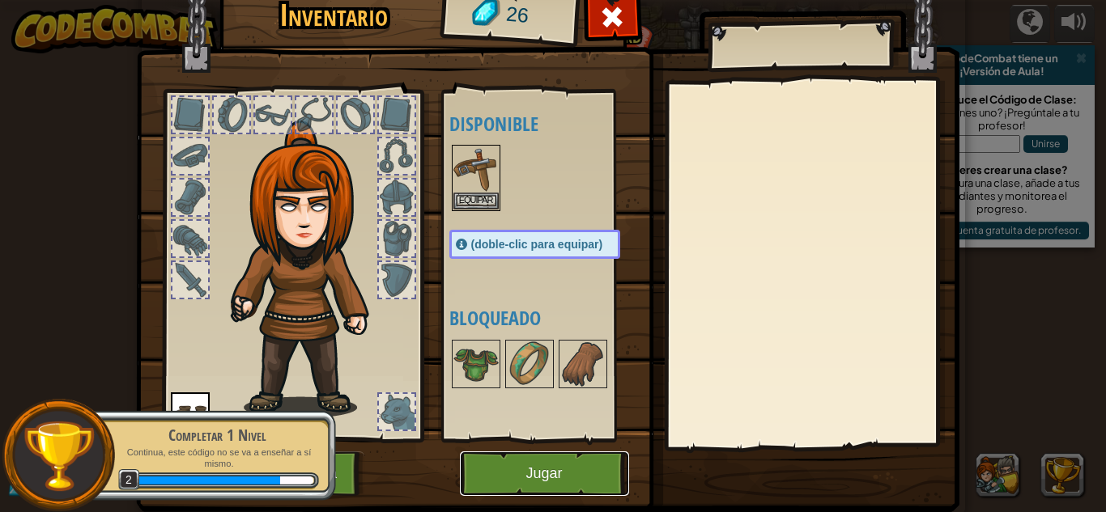
click at [506, 467] on button "Jugar" at bounding box center [544, 474] width 169 height 45
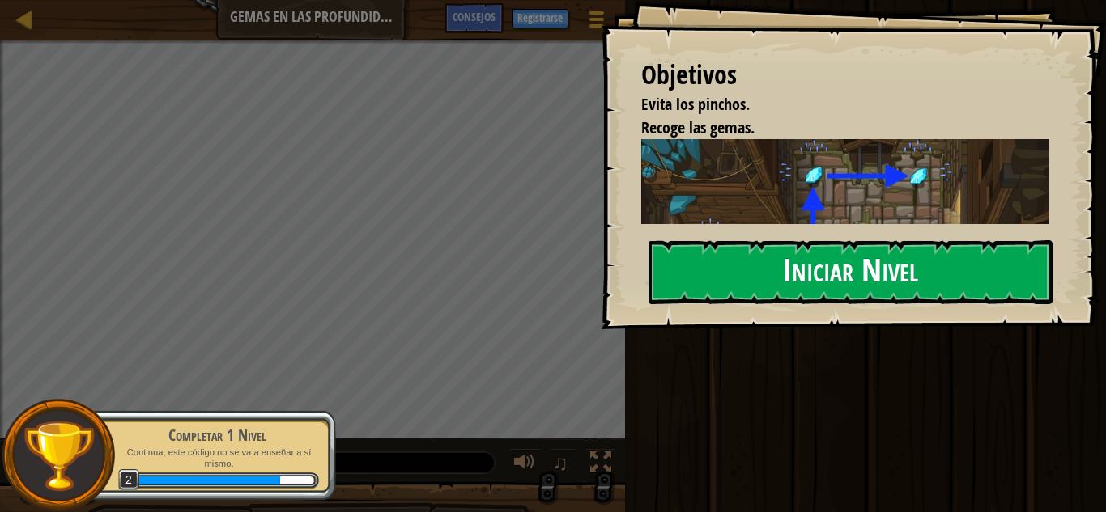
click at [726, 287] on button "Iniciar Nivel" at bounding box center [850, 272] width 404 height 64
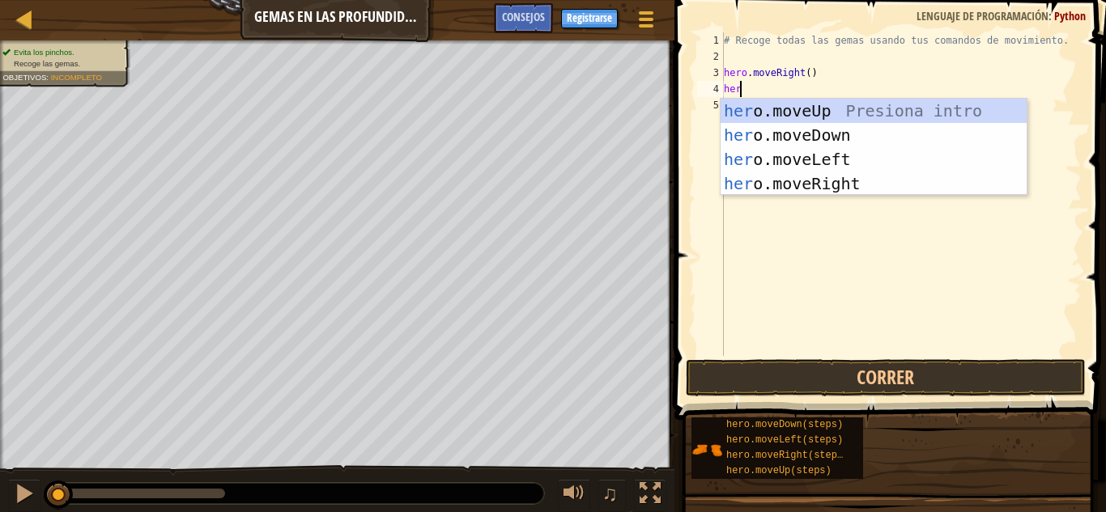
scroll to position [7, 1]
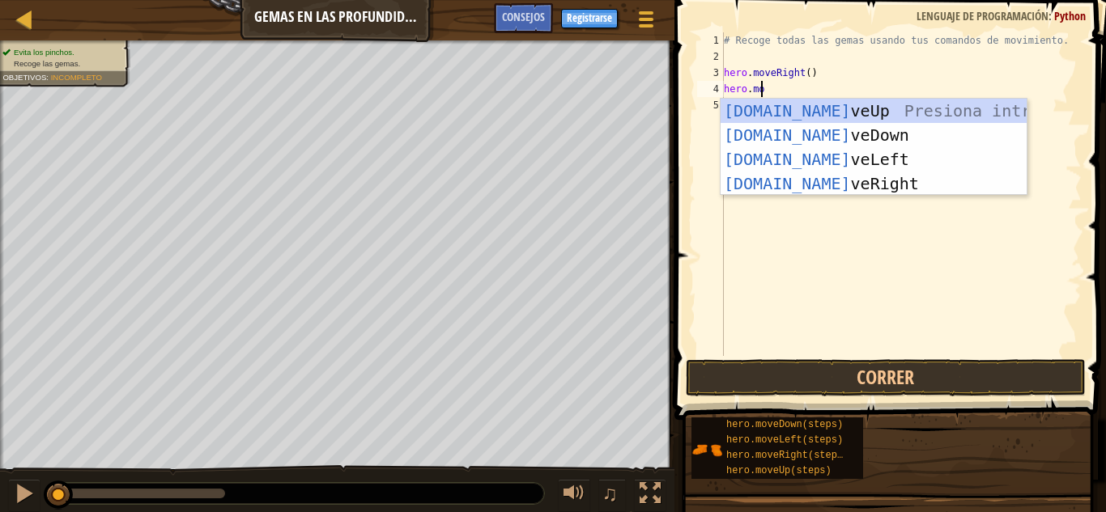
type textarea "hero.mov"
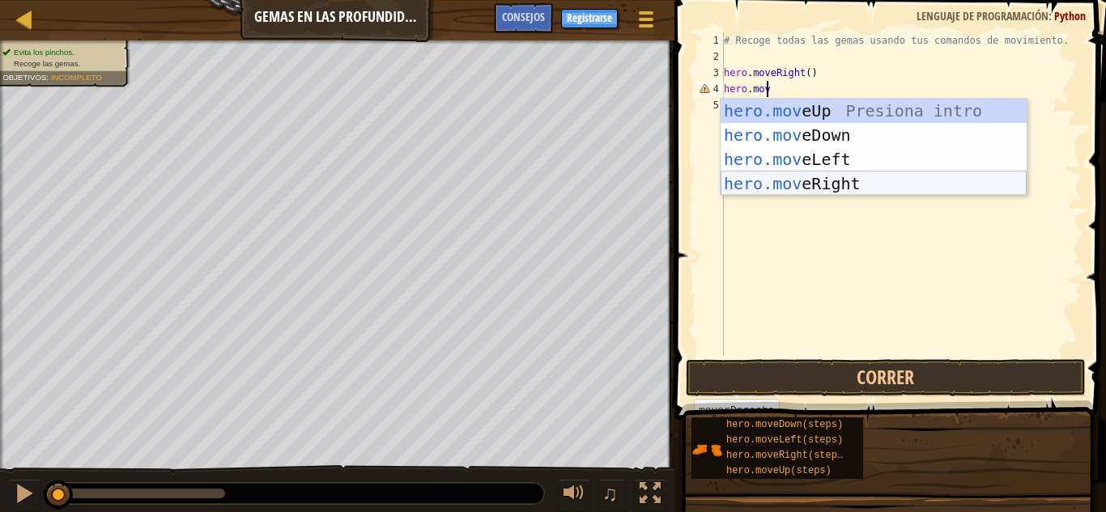
click at [761, 177] on div "hero.mov eUp Presiona intro hero.mov eDown Presiona intro hero.mov eLeft Presio…" at bounding box center [874, 172] width 306 height 146
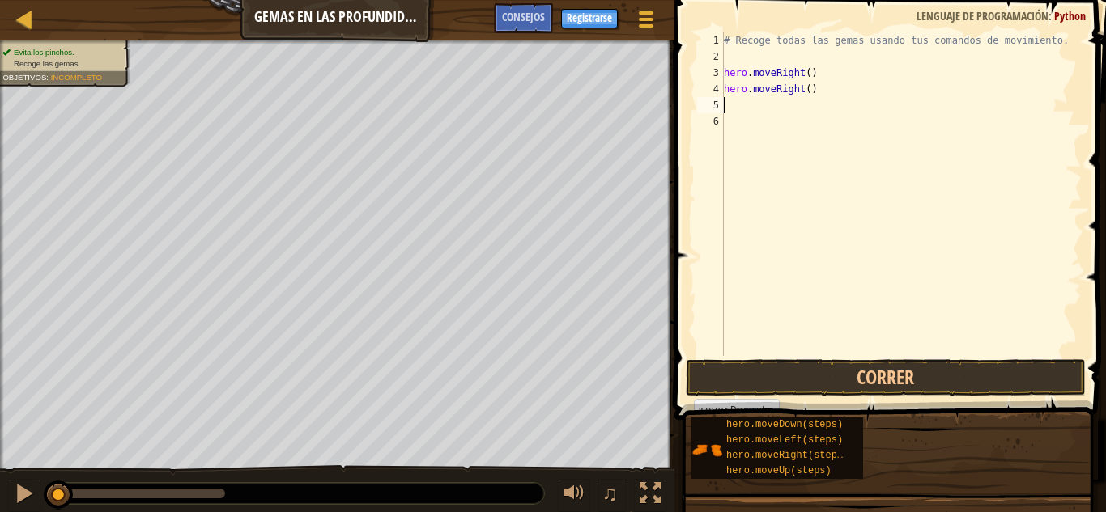
scroll to position [7, 0]
type textarea "he"
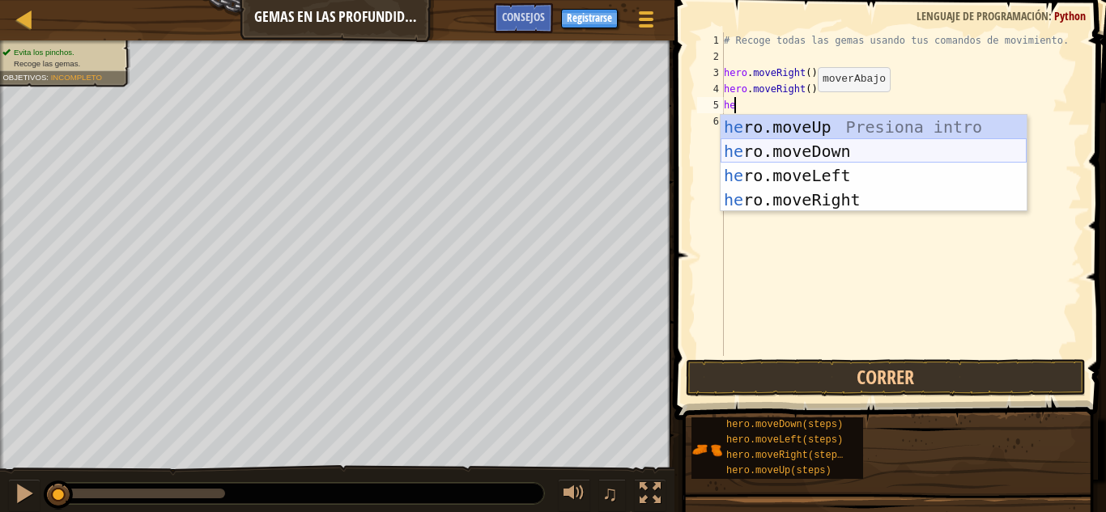
click at [801, 144] on div "he ro.moveUp Presiona intro he ro.moveDown Presiona intro he ro.moveLeft Presio…" at bounding box center [874, 188] width 306 height 146
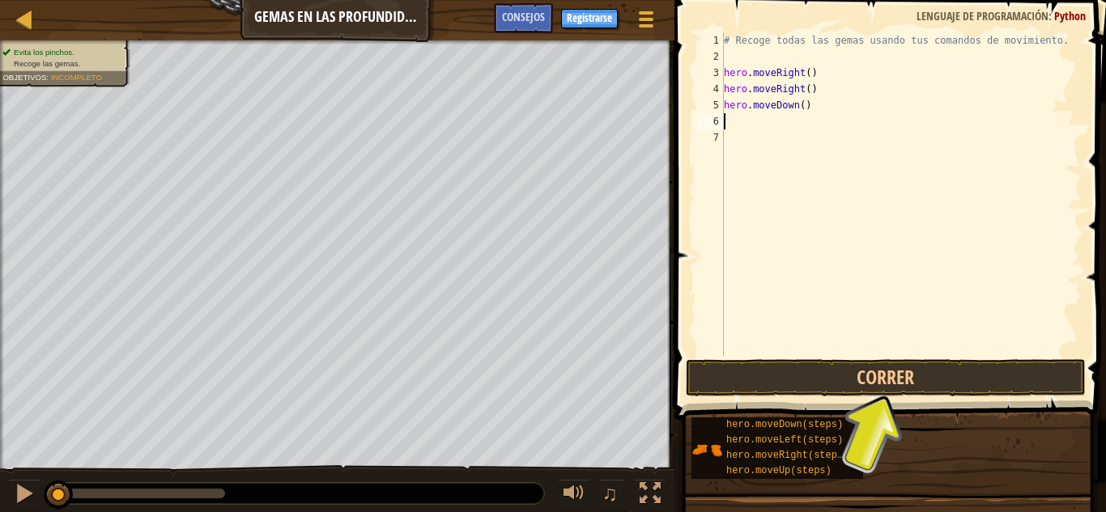
type textarea "h"
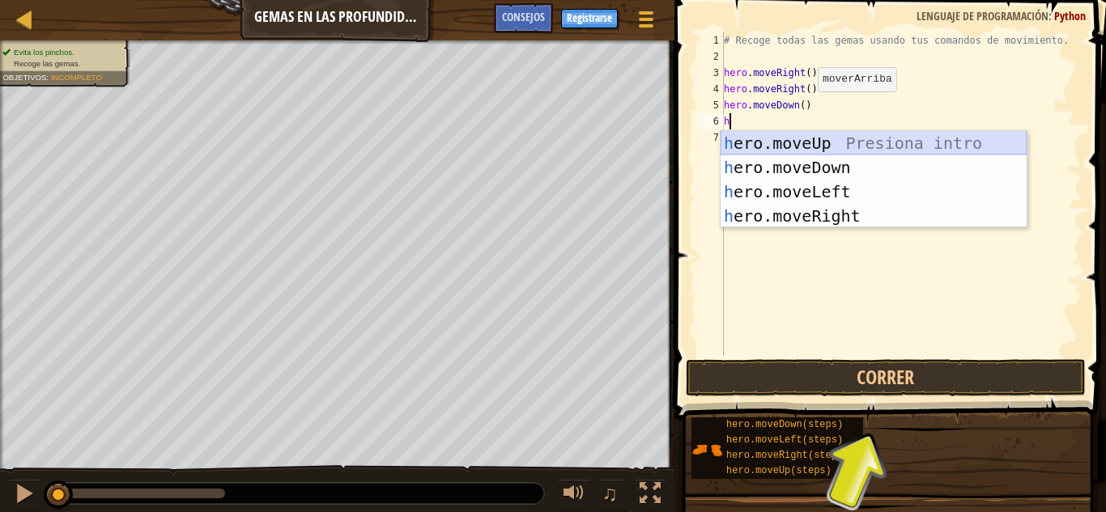
click at [836, 140] on div "h ero.moveUp Presiona intro h ero.moveDown Presiona intro h ero.moveLeft Presio…" at bounding box center [874, 204] width 306 height 146
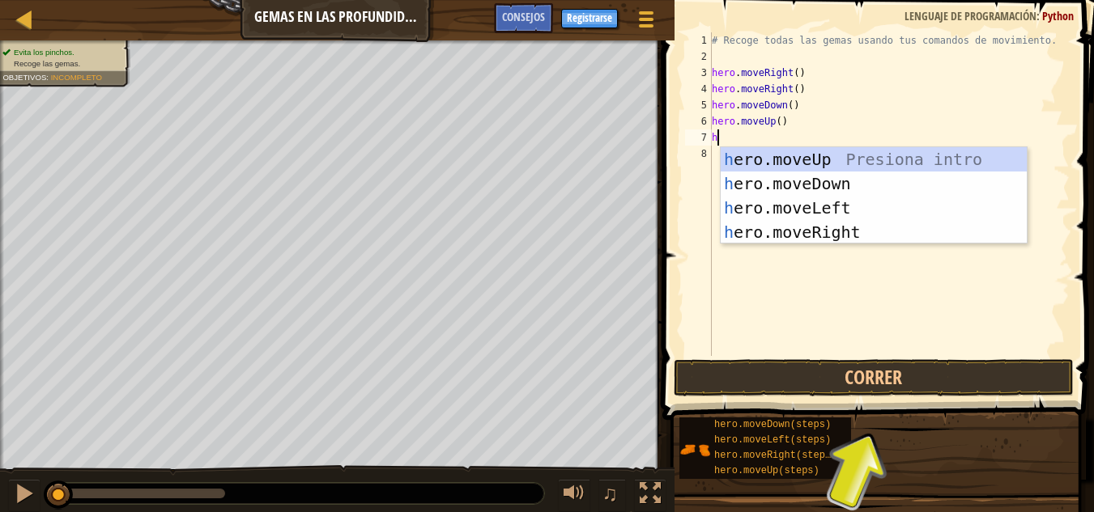
type textarea "he"
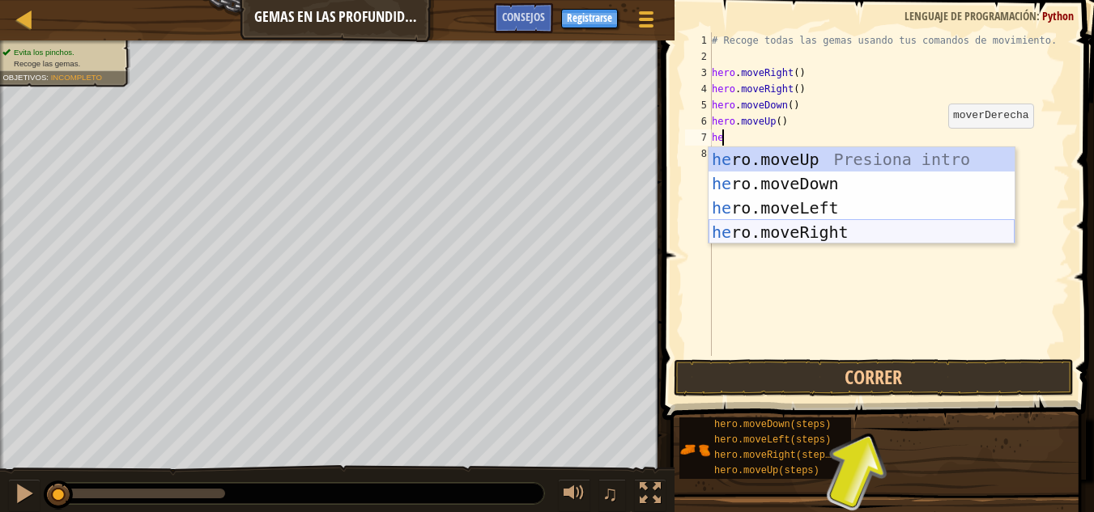
click at [829, 227] on div "he ro.moveUp Presiona intro he ro.moveDown Presiona intro he ro.moveLeft Presio…" at bounding box center [861, 220] width 306 height 146
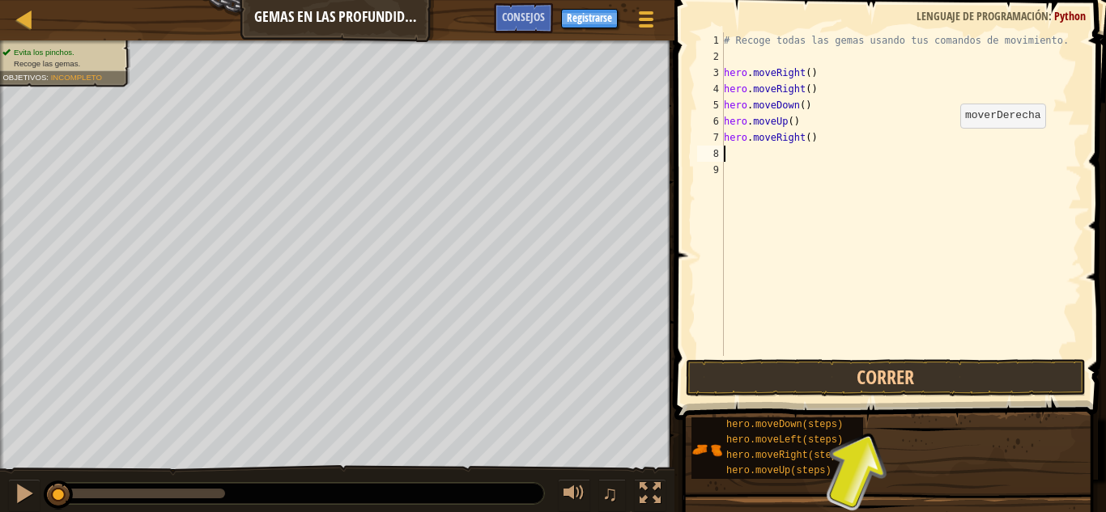
type textarea "r"
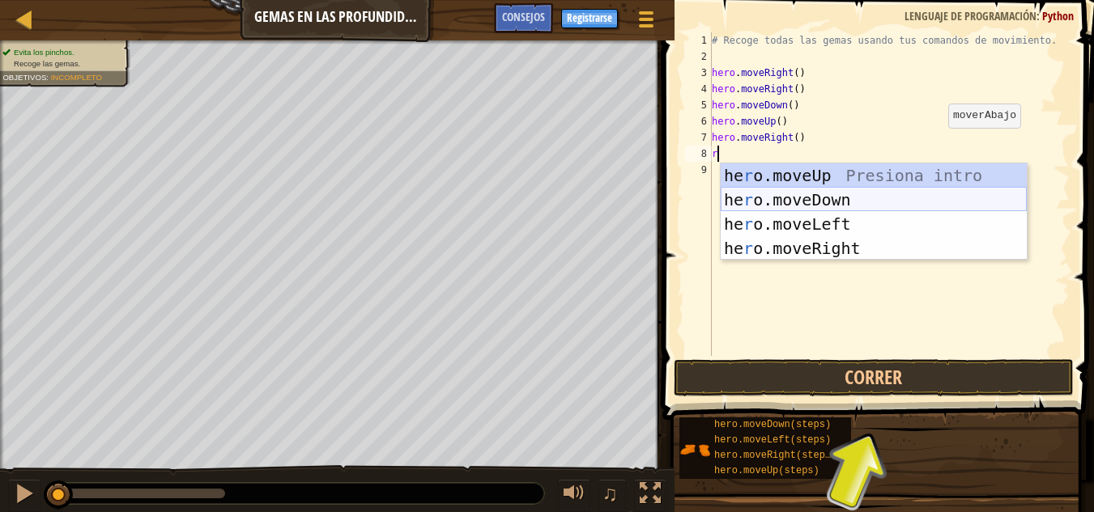
click at [831, 198] on div "he r o.moveUp Presiona intro he r o.moveDown Presiona intro he r o.moveLeft Pre…" at bounding box center [874, 237] width 306 height 146
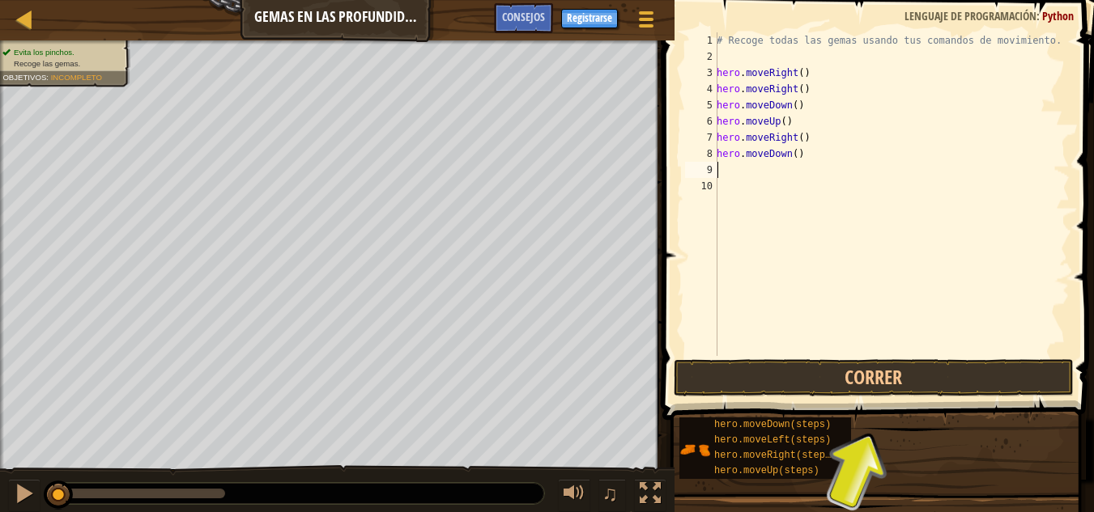
type textarea "h"
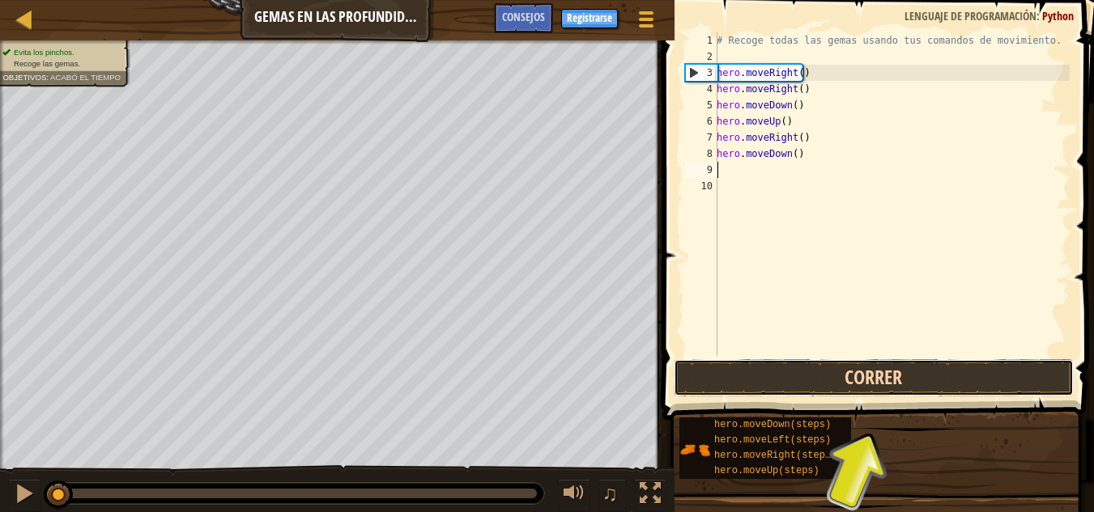
click at [889, 387] on button "Correr" at bounding box center [874, 377] width 400 height 37
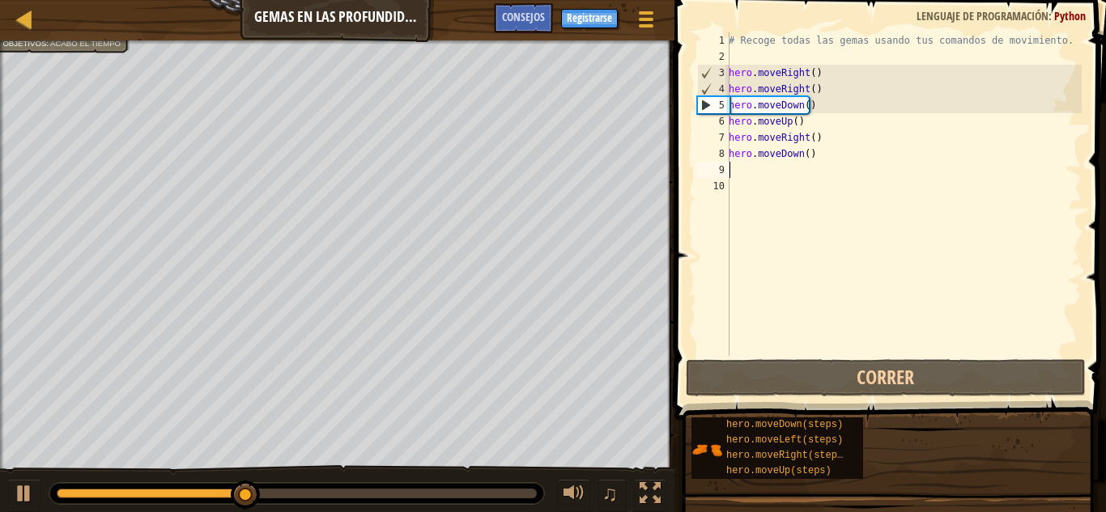
click at [802, 115] on div "# Recoge todas las gemas usando tus comandos de movimiento. hero . moveRight ( …" at bounding box center [903, 210] width 356 height 356
drag, startPoint x: 818, startPoint y: 108, endPoint x: 711, endPoint y: 110, distance: 106.9
click at [711, 110] on div "hero.moveUp() 1 2 3 4 5 6 7 8 9 10 # Recoge todas las gemas usando tus comandos…" at bounding box center [888, 194] width 388 height 324
type textarea "hero.moveDown()"
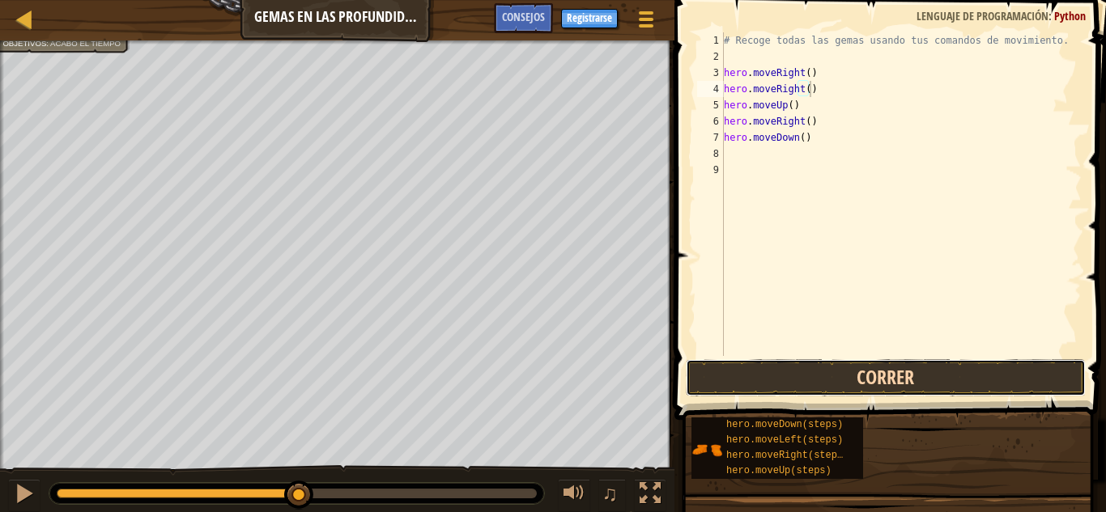
click at [882, 372] on button "Correr" at bounding box center [886, 377] width 400 height 37
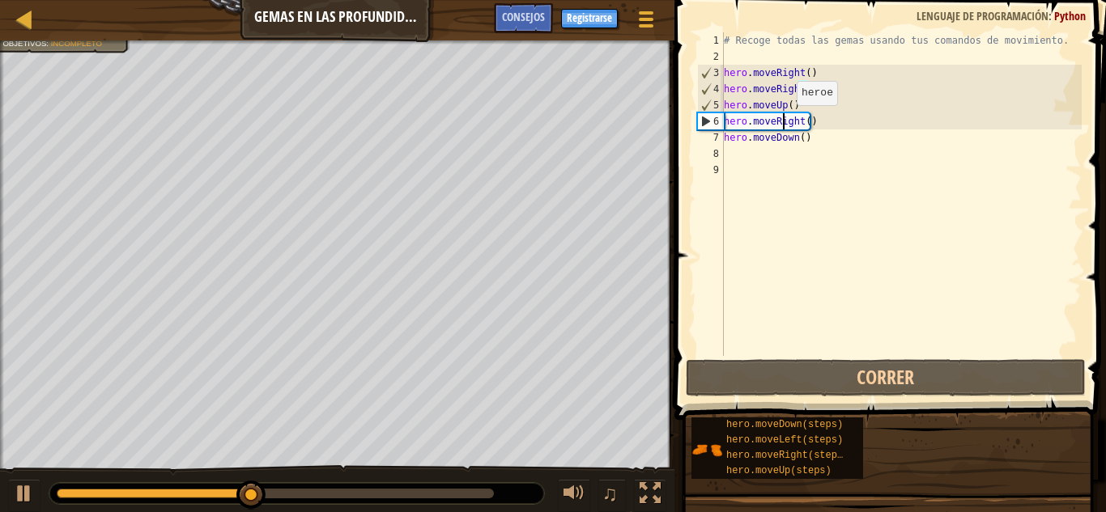
click at [783, 121] on div "# Recoge todas las gemas usando tus comandos de movimiento. hero . moveRight ( …" at bounding box center [901, 210] width 361 height 356
click at [799, 121] on div "# Recoge todas las gemas usando tus comandos de movimiento. hero . moveRight ( …" at bounding box center [901, 210] width 361 height 356
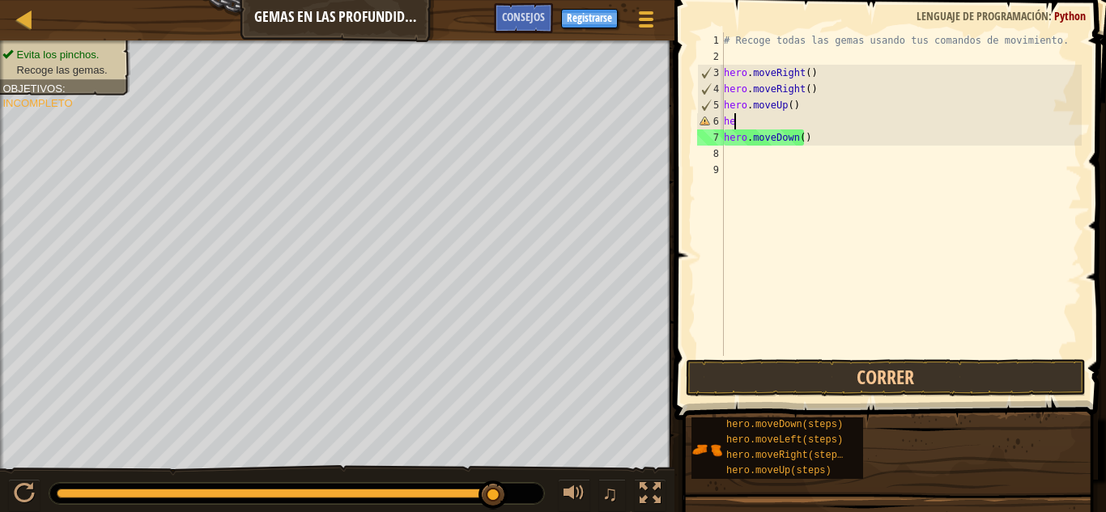
type textarea "h"
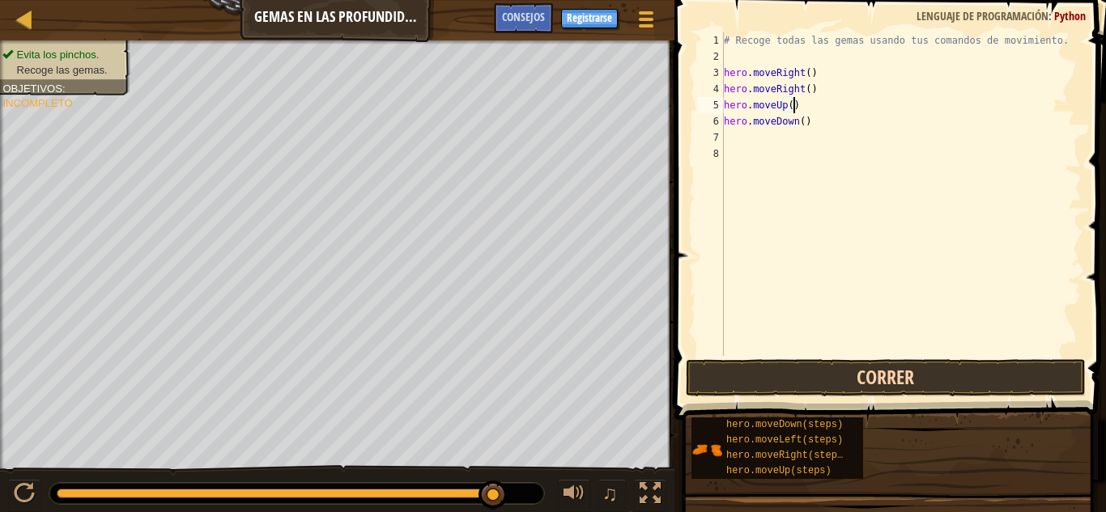
type textarea "hero.moveUp()"
click at [779, 368] on button "Correr" at bounding box center [886, 377] width 400 height 37
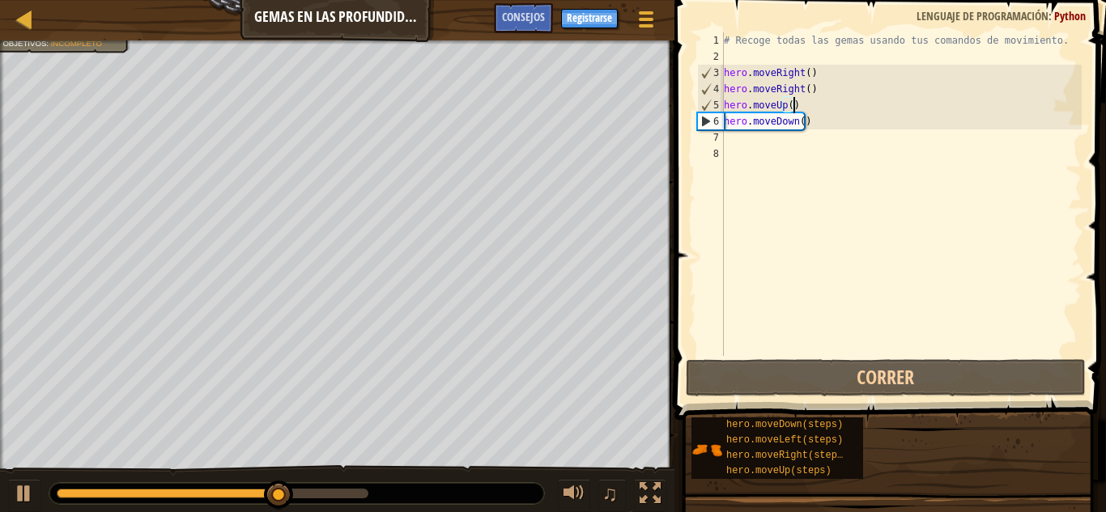
click at [740, 133] on div "# Recoge todas las gemas usando tus comandos de movimiento. hero . moveRight ( …" at bounding box center [901, 210] width 361 height 356
type textarea "h"
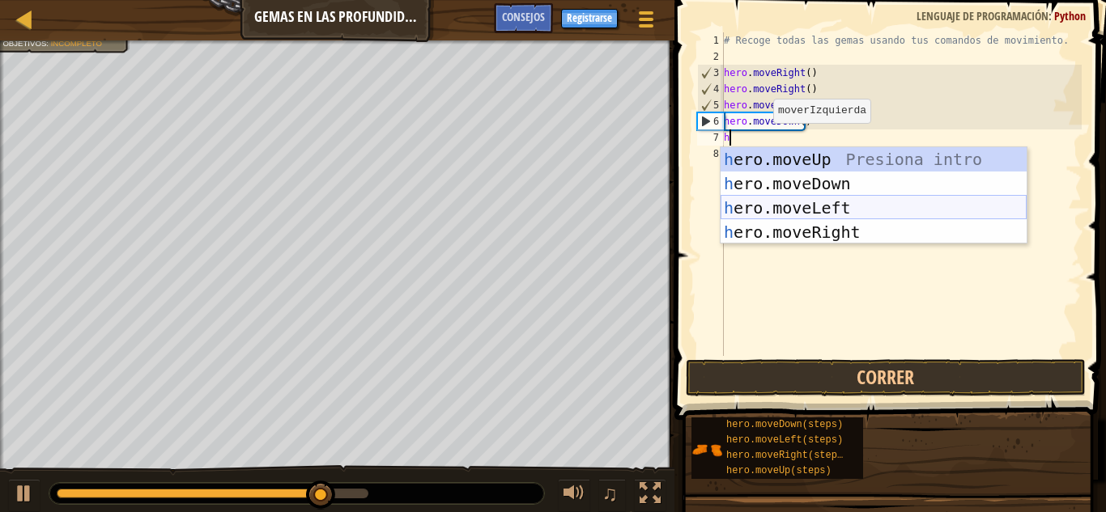
click at [825, 203] on div "h ero.moveUp Presiona intro h ero.moveDown Presiona intro h ero.moveLeft Presio…" at bounding box center [874, 220] width 306 height 146
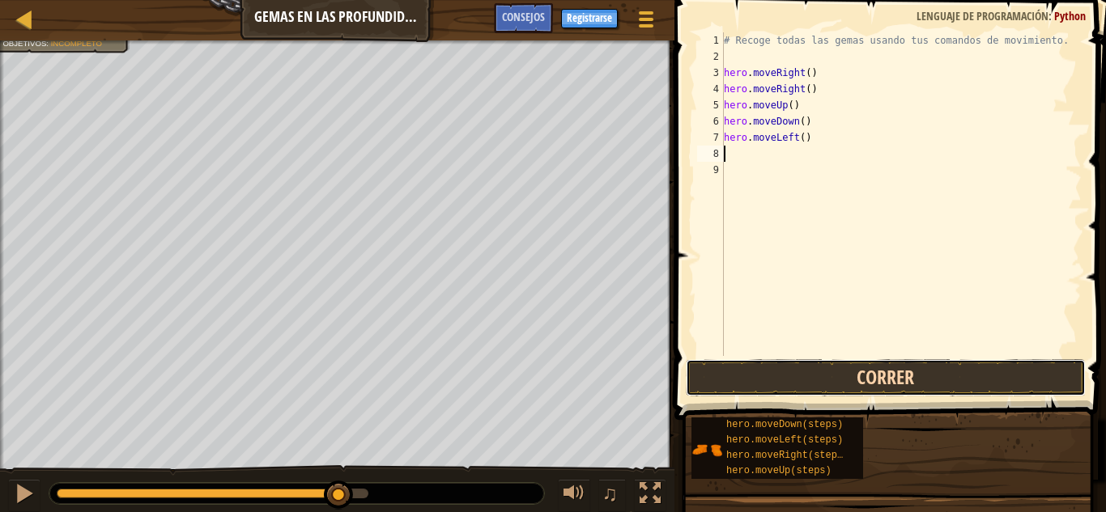
click at [883, 389] on button "Correr" at bounding box center [886, 377] width 400 height 37
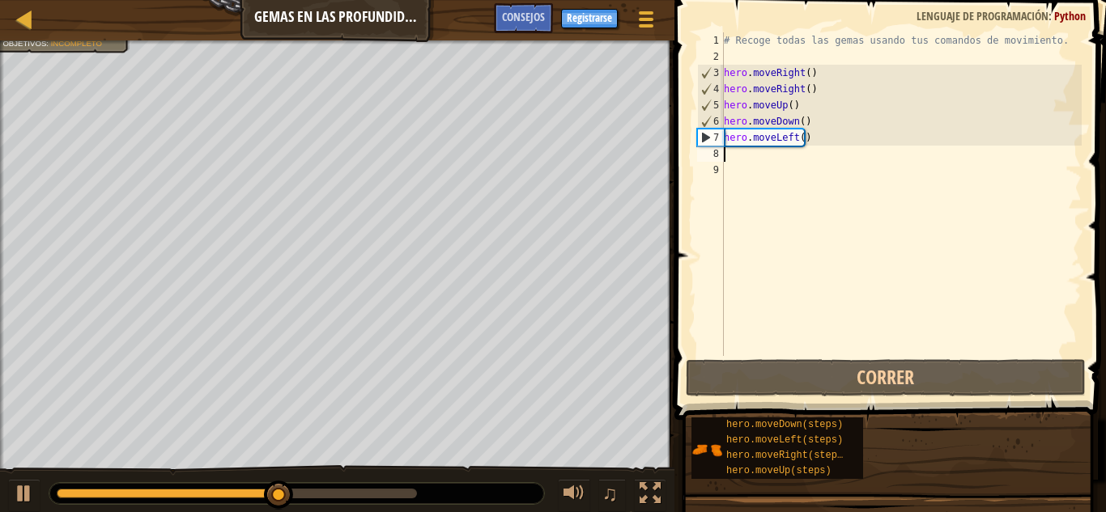
type textarea "h"
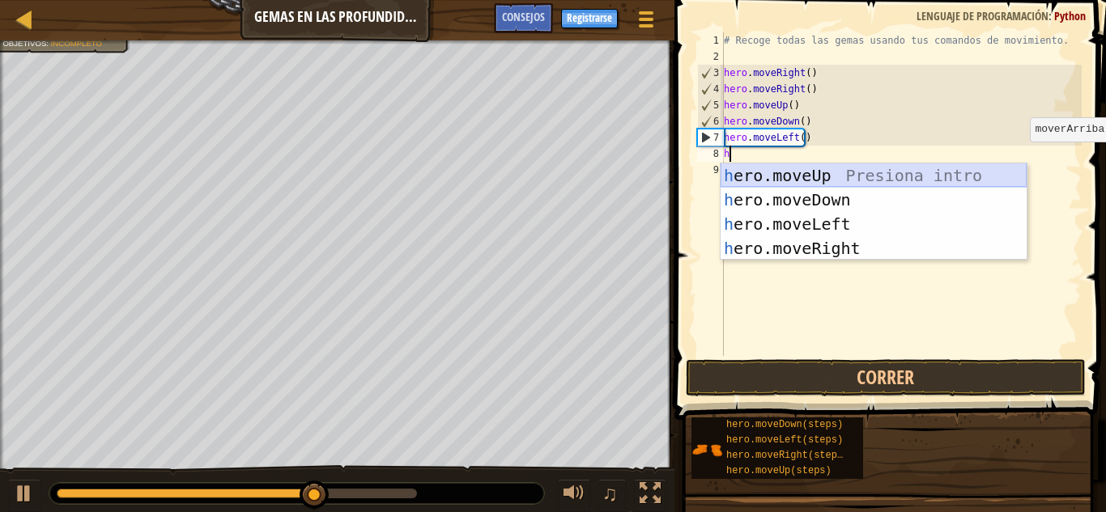
click at [912, 185] on div "h ero.moveUp Presiona intro h ero.moveDown Presiona intro h ero.moveLeft Presio…" at bounding box center [874, 237] width 306 height 146
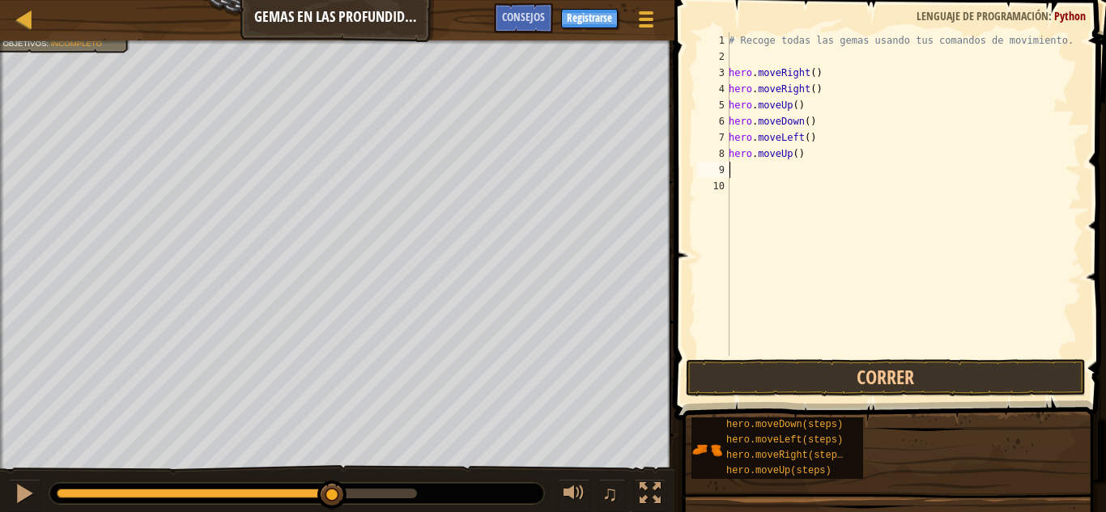
type textarea "h"
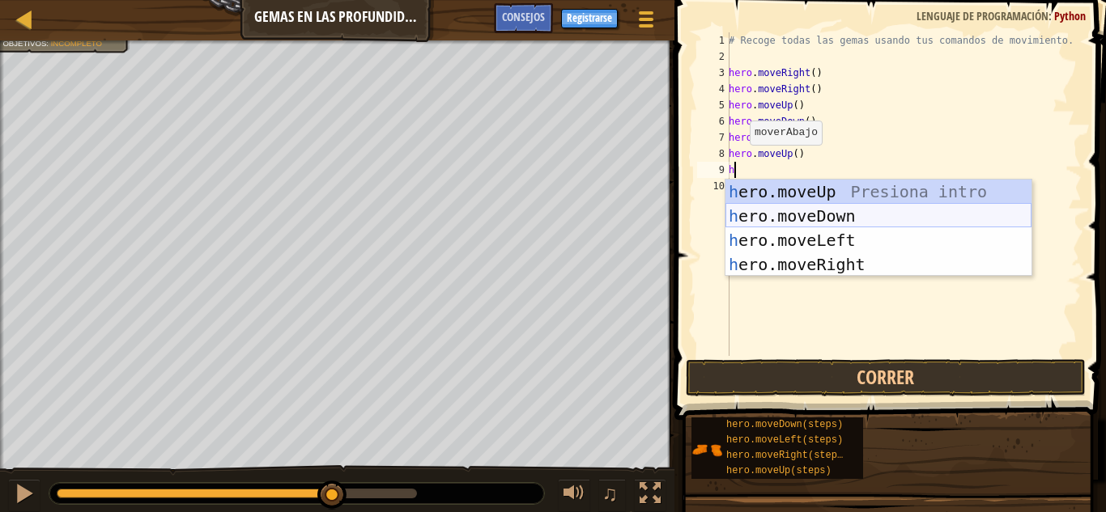
click at [813, 214] on div "h ero.moveUp Presiona intro h ero.moveDown Presiona intro h ero.moveLeft Presio…" at bounding box center [878, 253] width 306 height 146
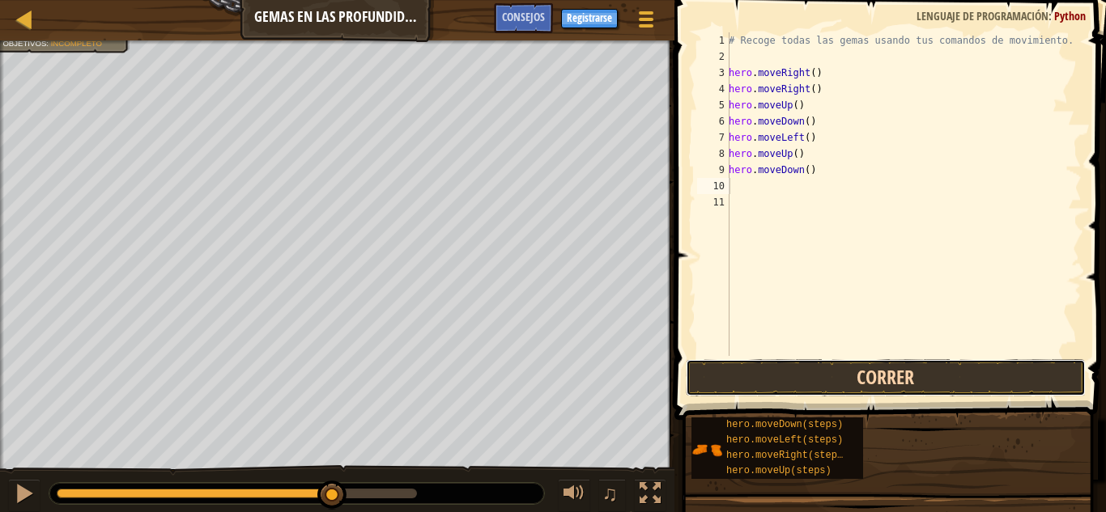
click at [857, 376] on button "Correr" at bounding box center [886, 377] width 400 height 37
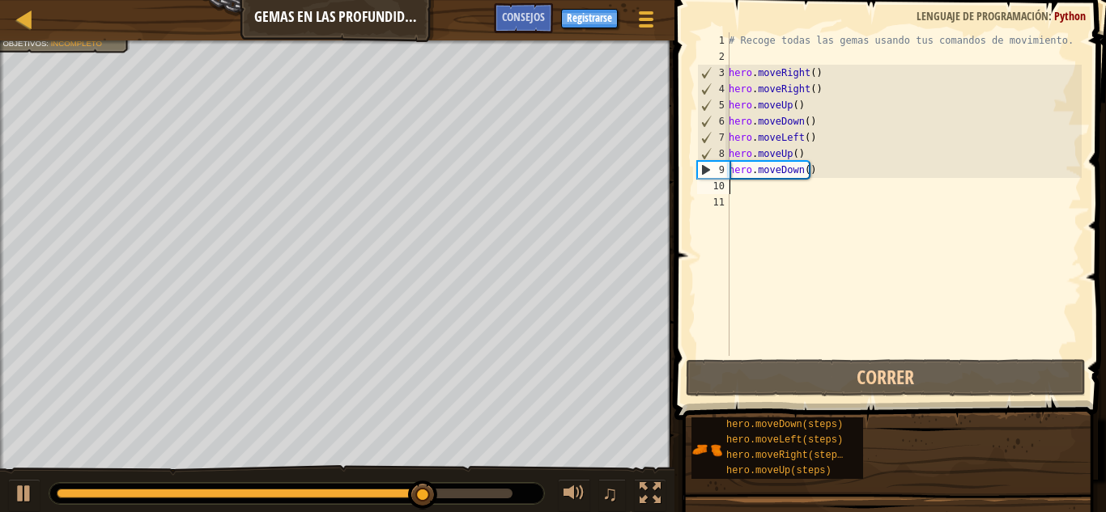
type textarea "h"
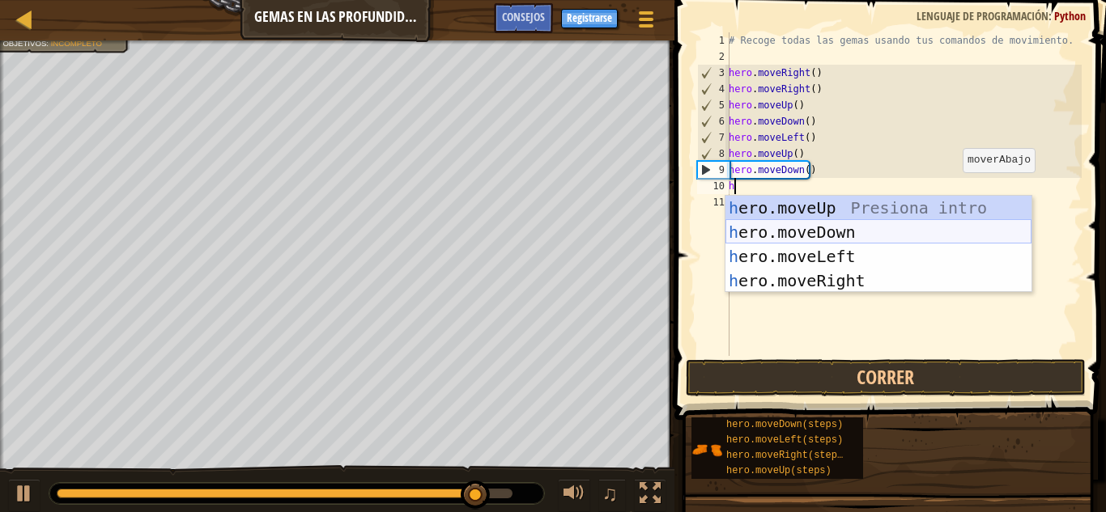
click at [881, 236] on div "h ero.moveUp Presiona intro h ero.moveDown Presiona intro h ero.moveLeft Presio…" at bounding box center [878, 269] width 306 height 146
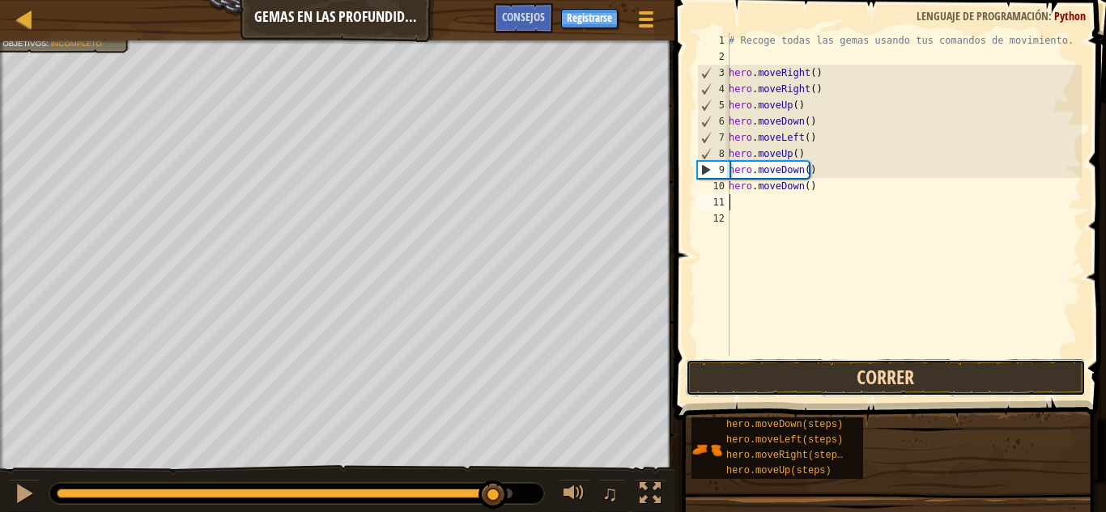
click at [905, 382] on button "Correr" at bounding box center [886, 377] width 400 height 37
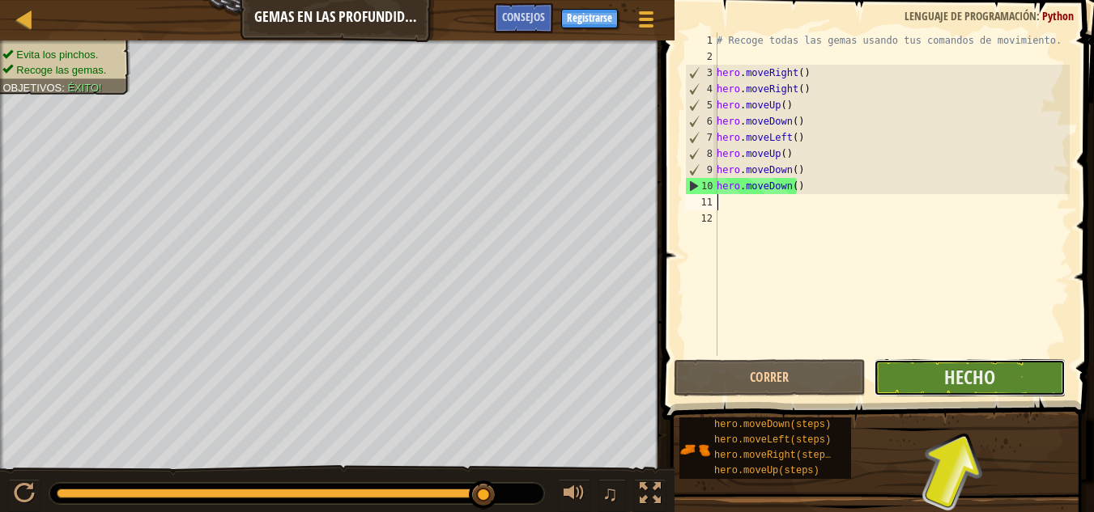
click at [942, 382] on button "Hecho" at bounding box center [970, 377] width 192 height 37
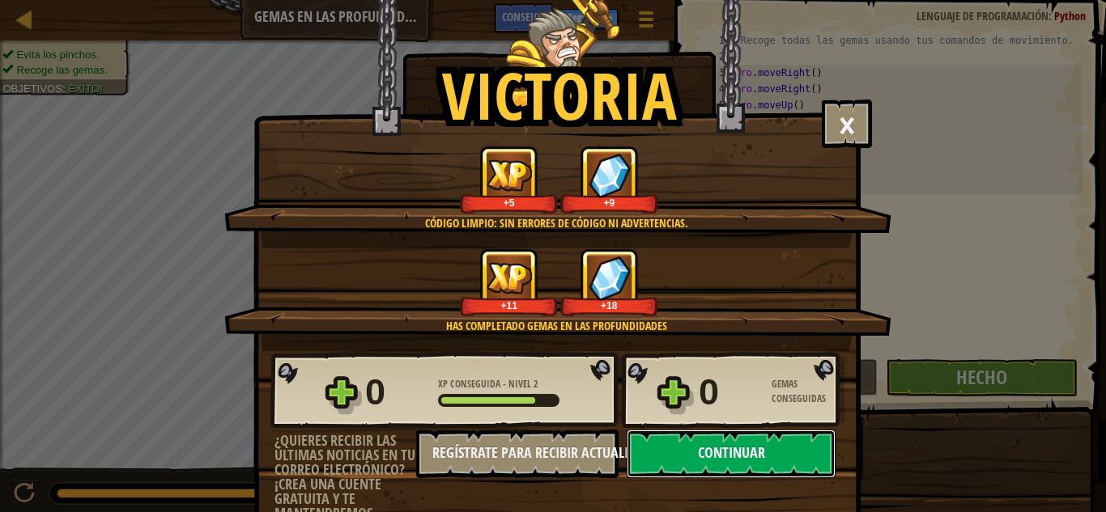
click at [655, 448] on button "Continuar" at bounding box center [731, 454] width 209 height 49
select select "es-ES"
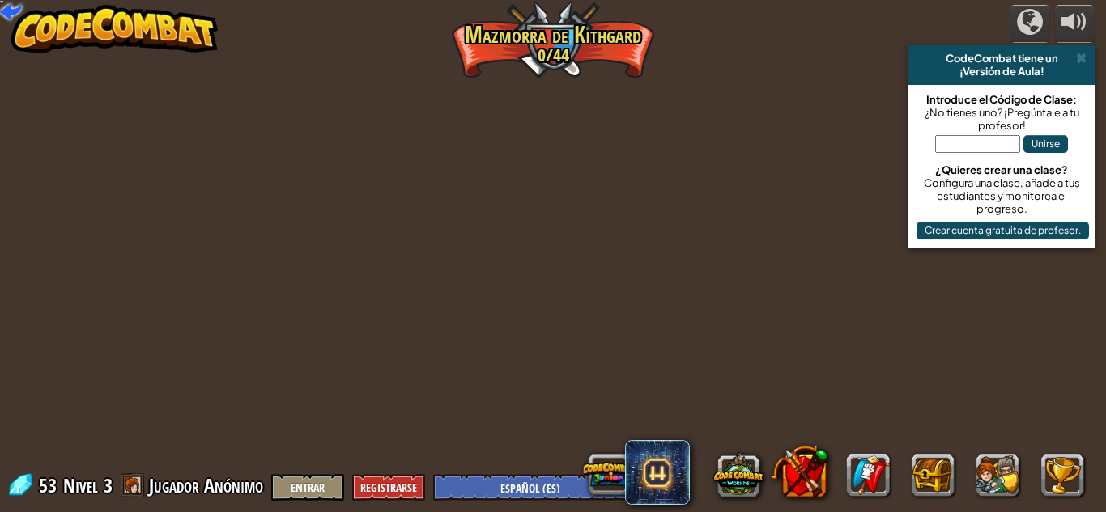
select select "es-ES"
